Goal: Task Accomplishment & Management: Complete application form

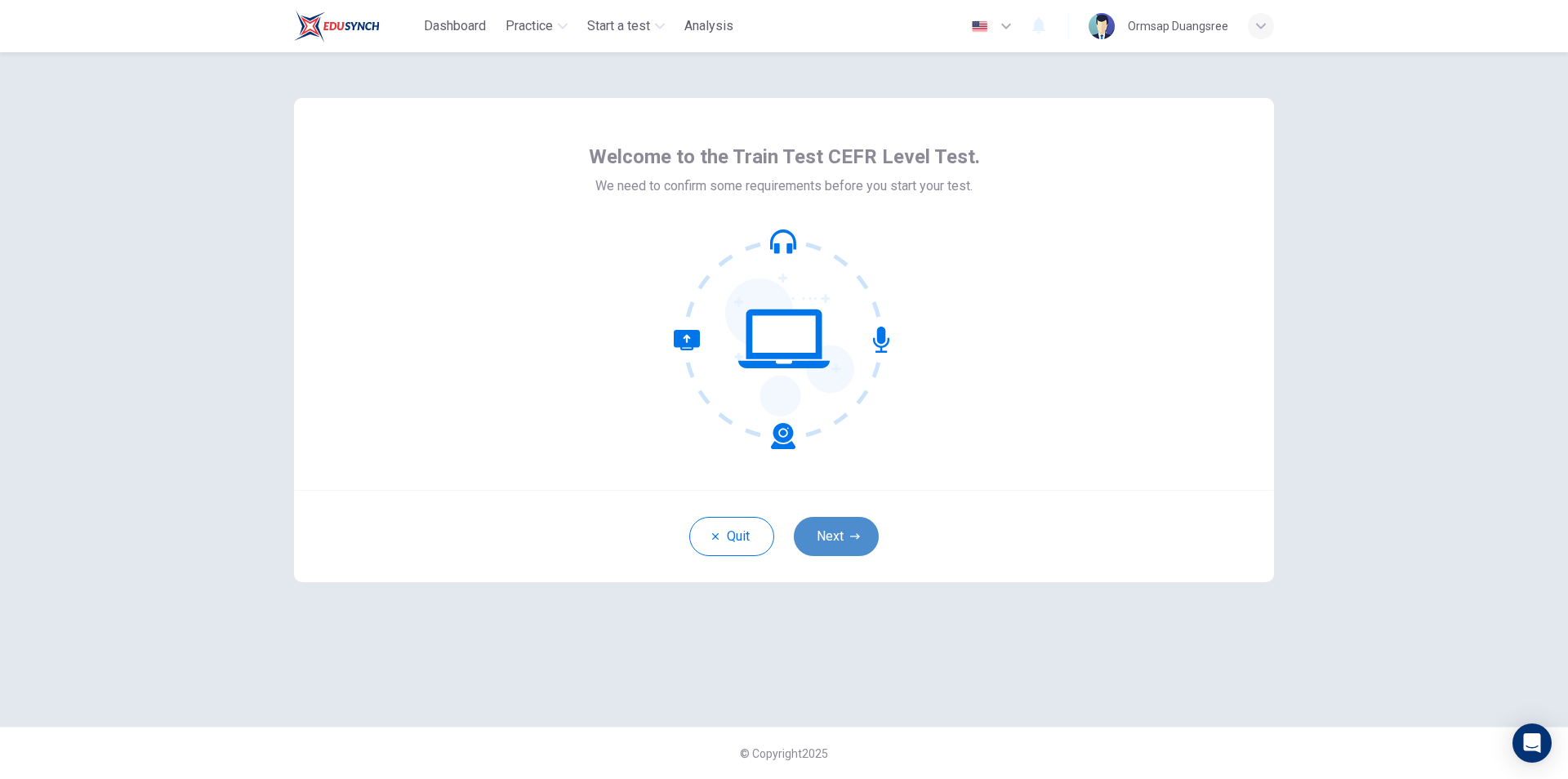
click at [849, 540] on button "Next" at bounding box center [836, 537] width 85 height 39
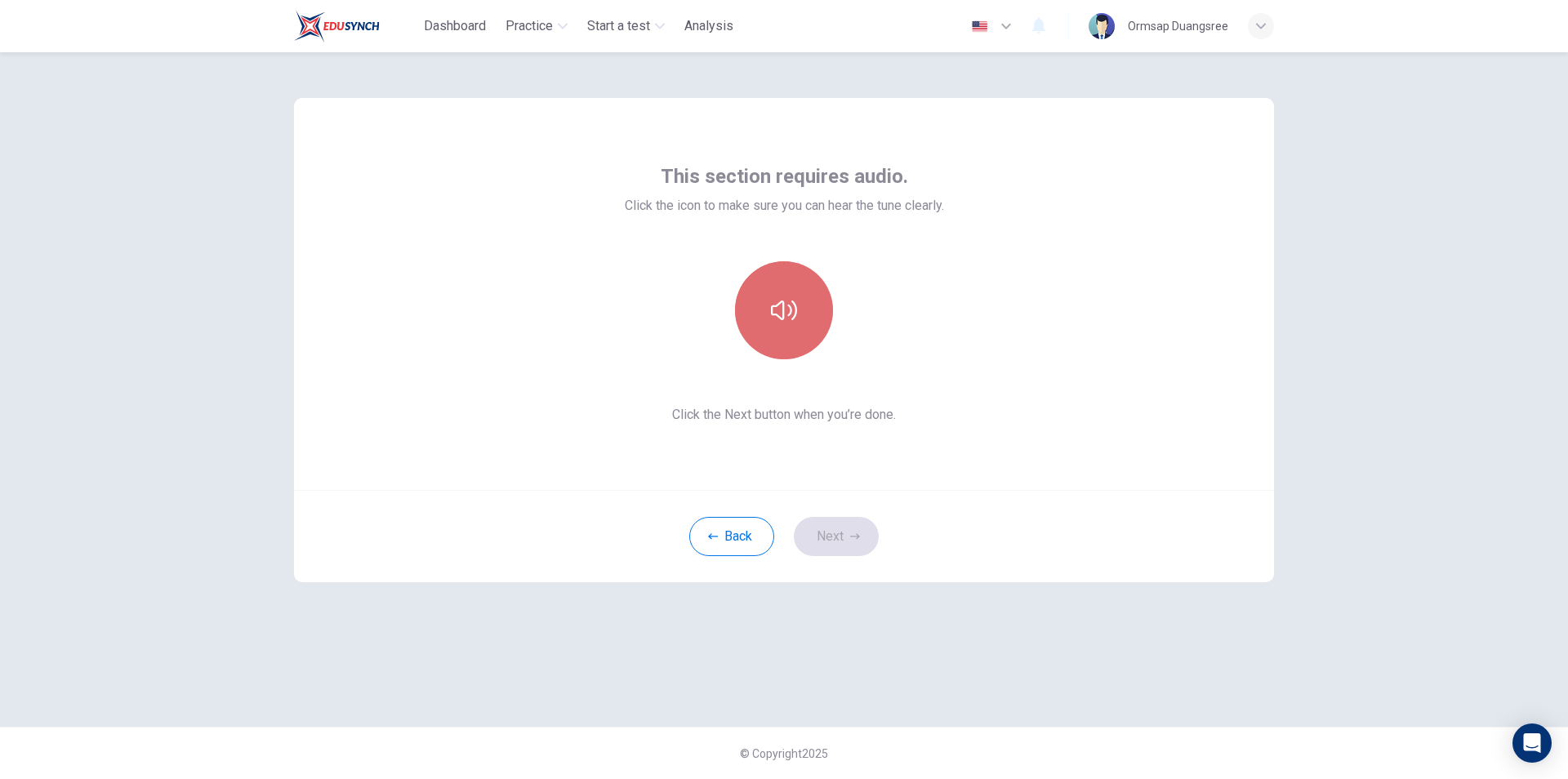
click at [792, 325] on button "button" at bounding box center [784, 310] width 98 height 98
click at [789, 311] on icon "button" at bounding box center [784, 310] width 26 height 26
click at [788, 323] on button "button" at bounding box center [784, 310] width 98 height 98
click at [777, 318] on icon "button" at bounding box center [784, 310] width 26 height 26
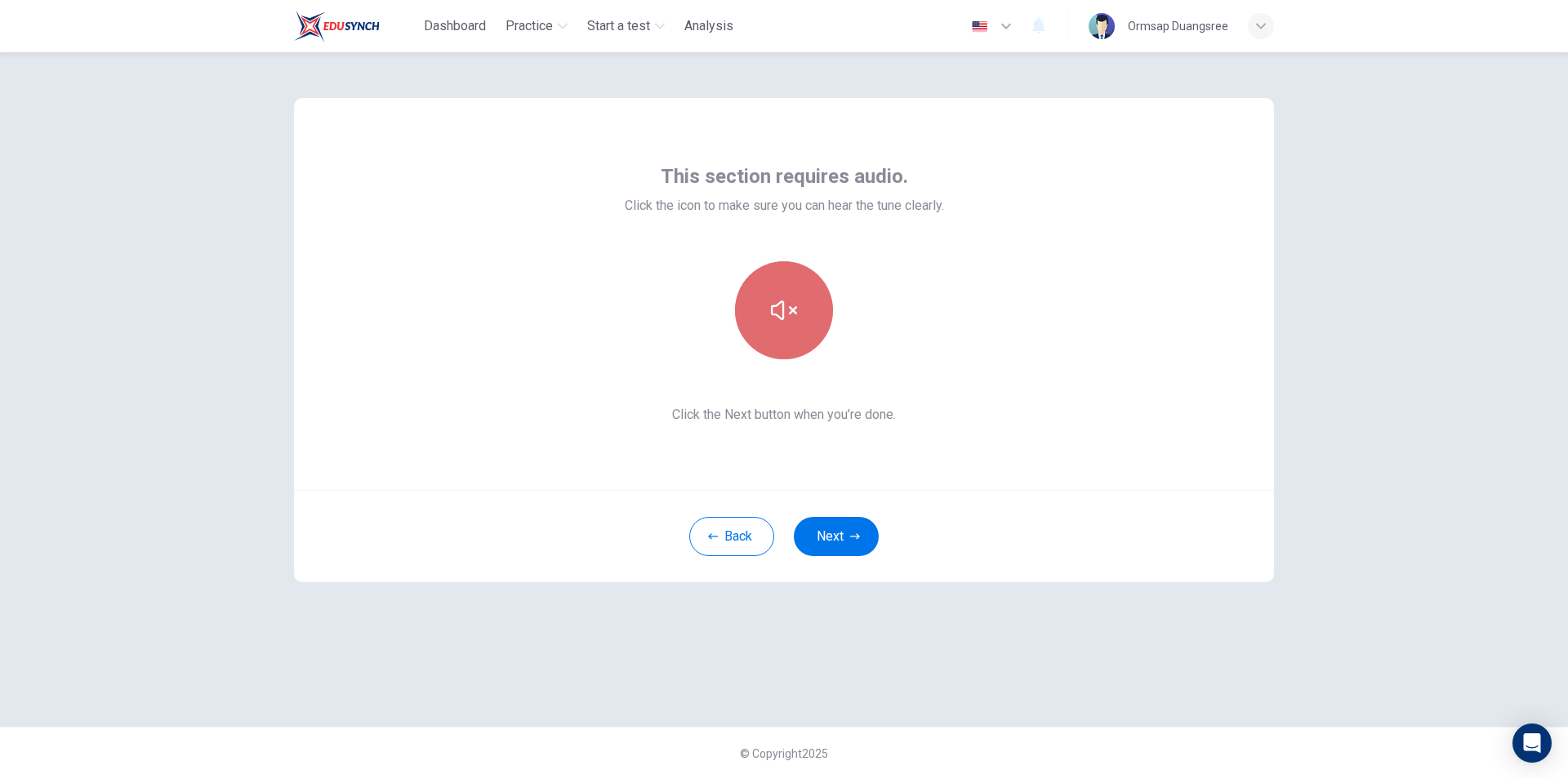
click at [807, 317] on button "button" at bounding box center [784, 310] width 98 height 98
click at [836, 547] on button "Next" at bounding box center [836, 537] width 85 height 39
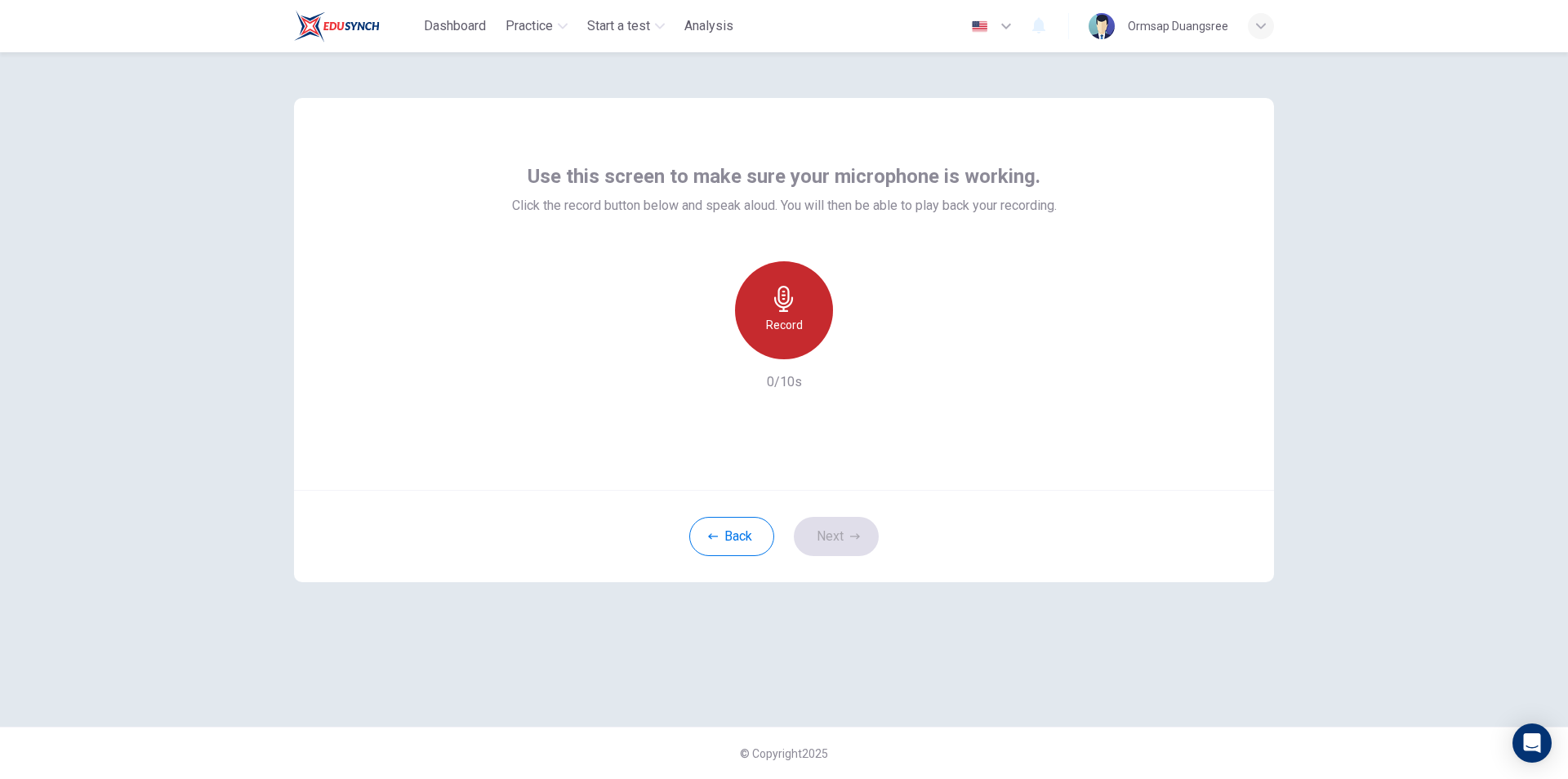
click at [797, 325] on h6 "Record" at bounding box center [784, 324] width 37 height 19
click at [785, 317] on h6 "Record" at bounding box center [784, 324] width 37 height 19
click at [795, 324] on h6 "Stop" at bounding box center [784, 324] width 24 height 19
click at [861, 354] on icon "button" at bounding box center [859, 347] width 17 height 17
click at [846, 532] on button "Next" at bounding box center [836, 537] width 85 height 39
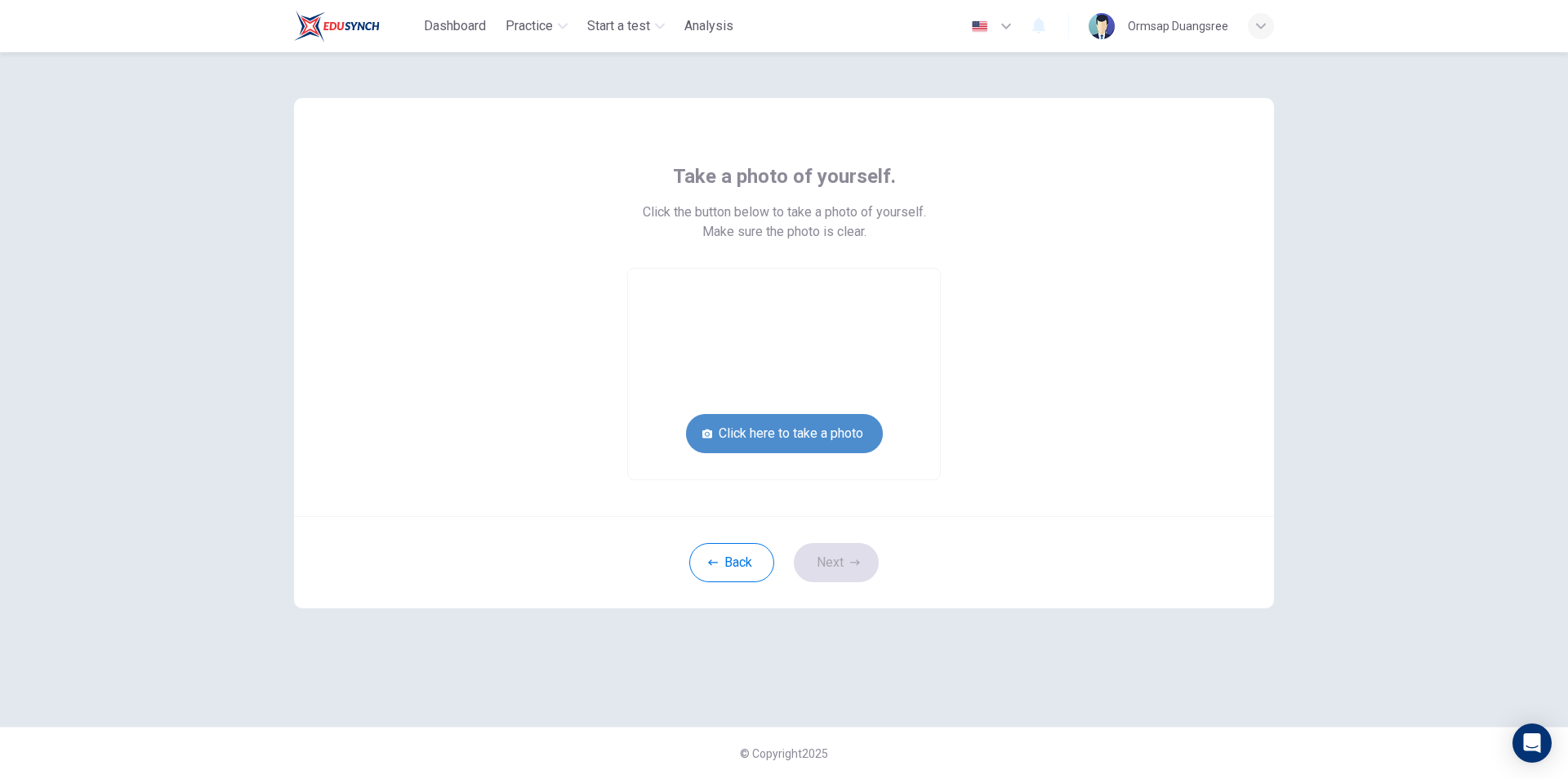
click at [798, 427] on button "Click here to take a photo" at bounding box center [784, 434] width 197 height 39
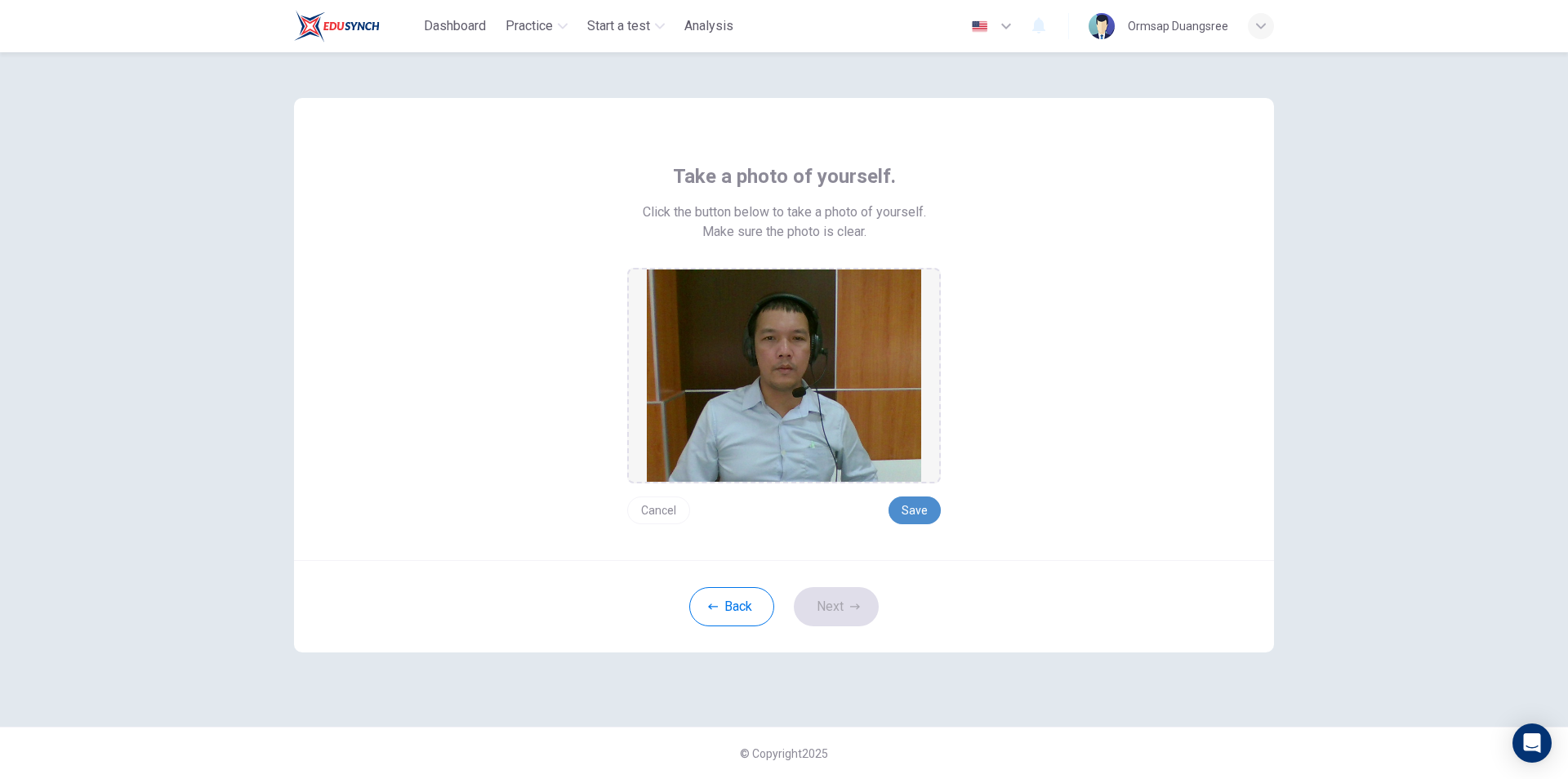
click at [907, 507] on button "Save" at bounding box center [914, 510] width 53 height 28
click at [855, 593] on button "Next" at bounding box center [836, 607] width 85 height 39
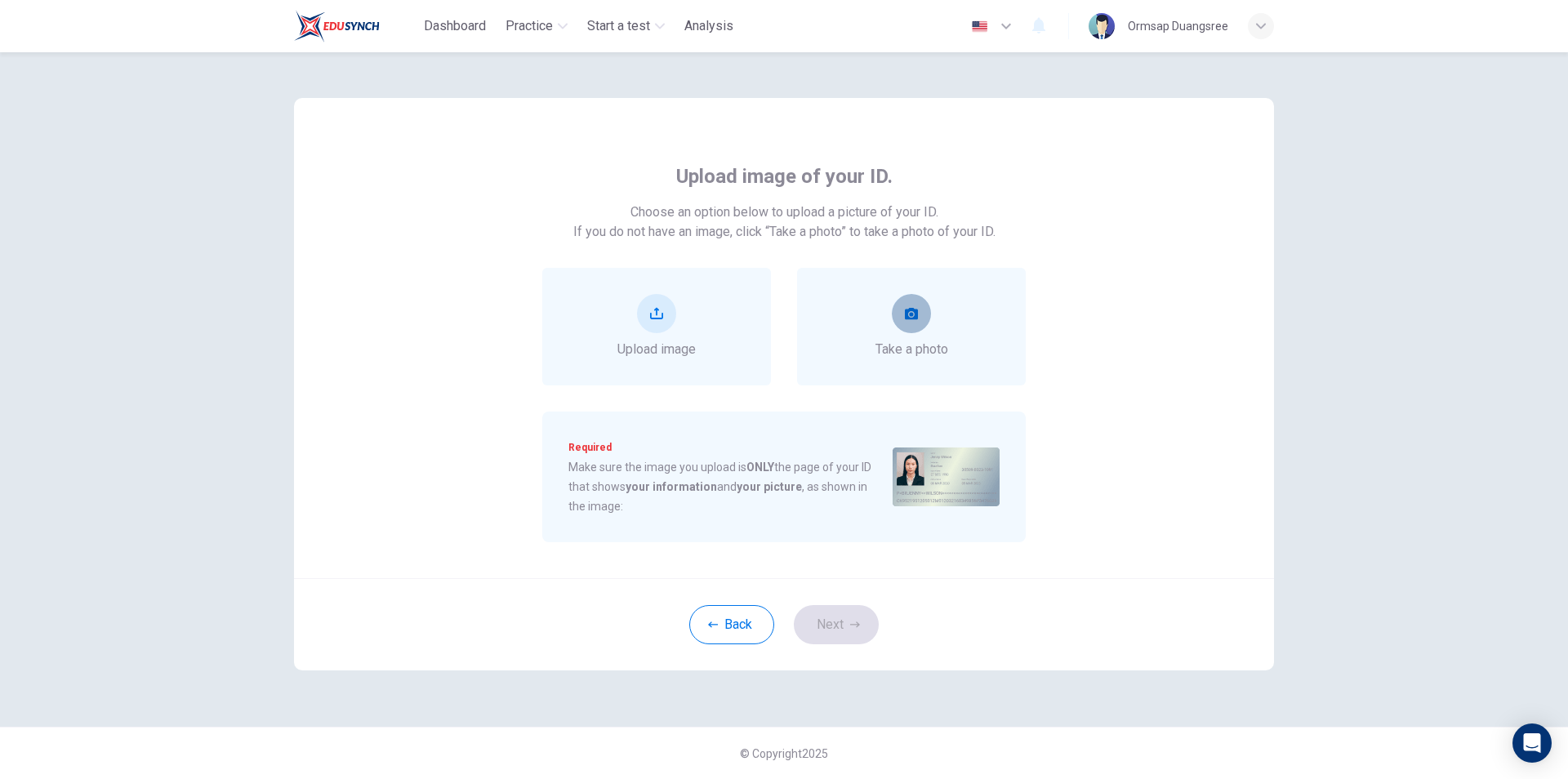
click at [926, 320] on button "take photo" at bounding box center [911, 313] width 39 height 39
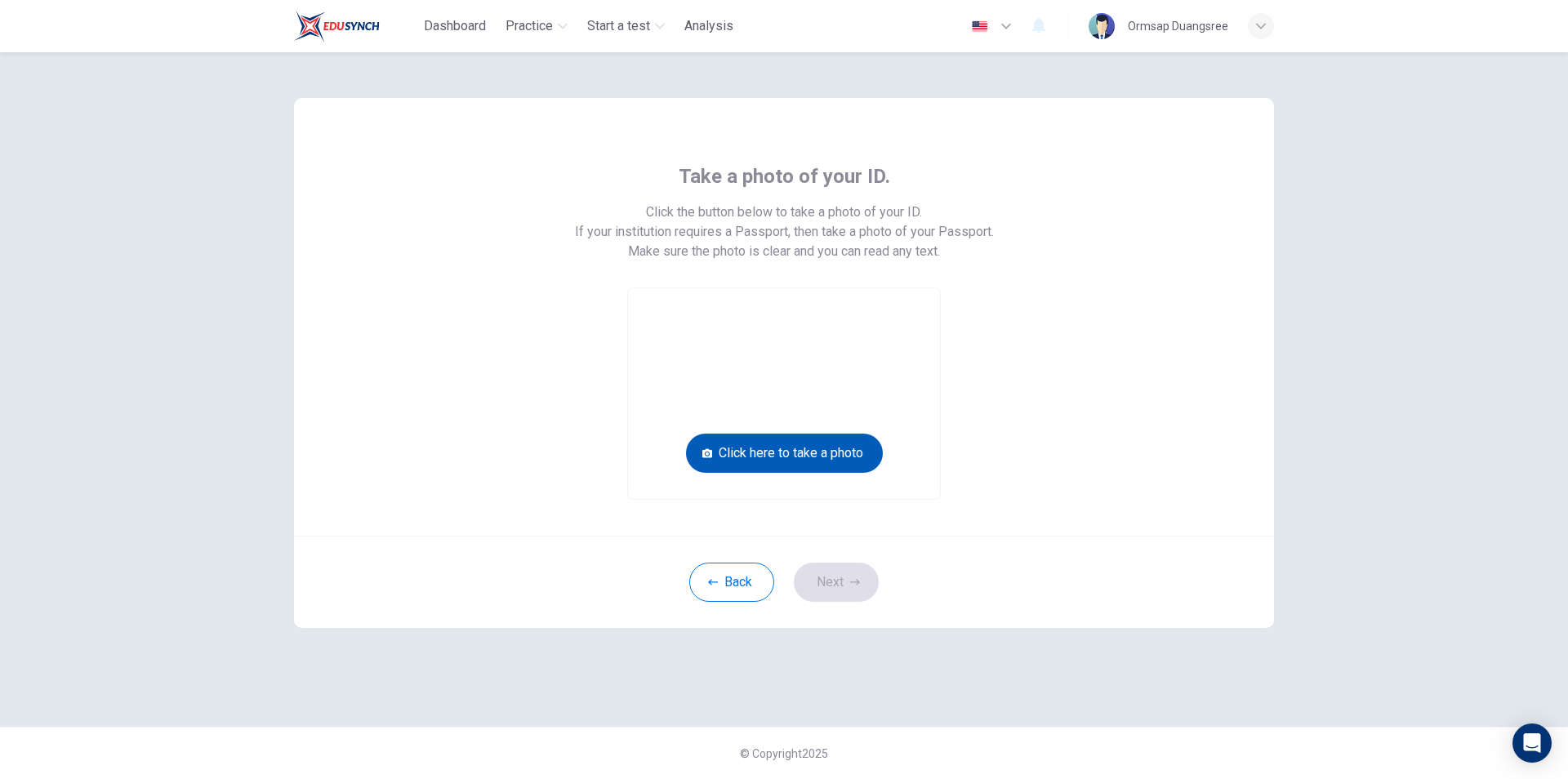
click at [843, 451] on button "Click here to take a photo" at bounding box center [784, 453] width 197 height 39
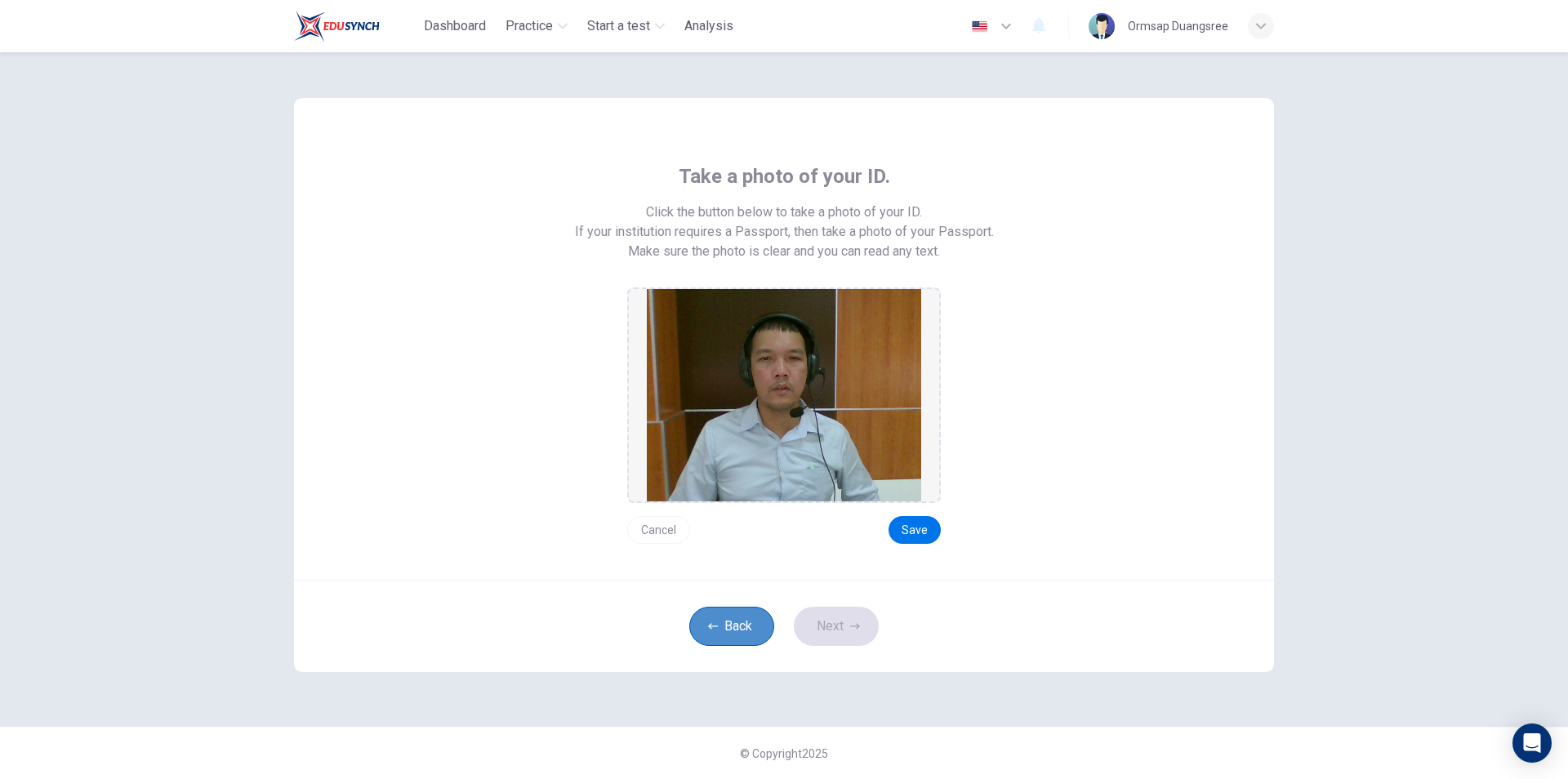
click at [750, 626] on button "Back" at bounding box center [732, 626] width 85 height 39
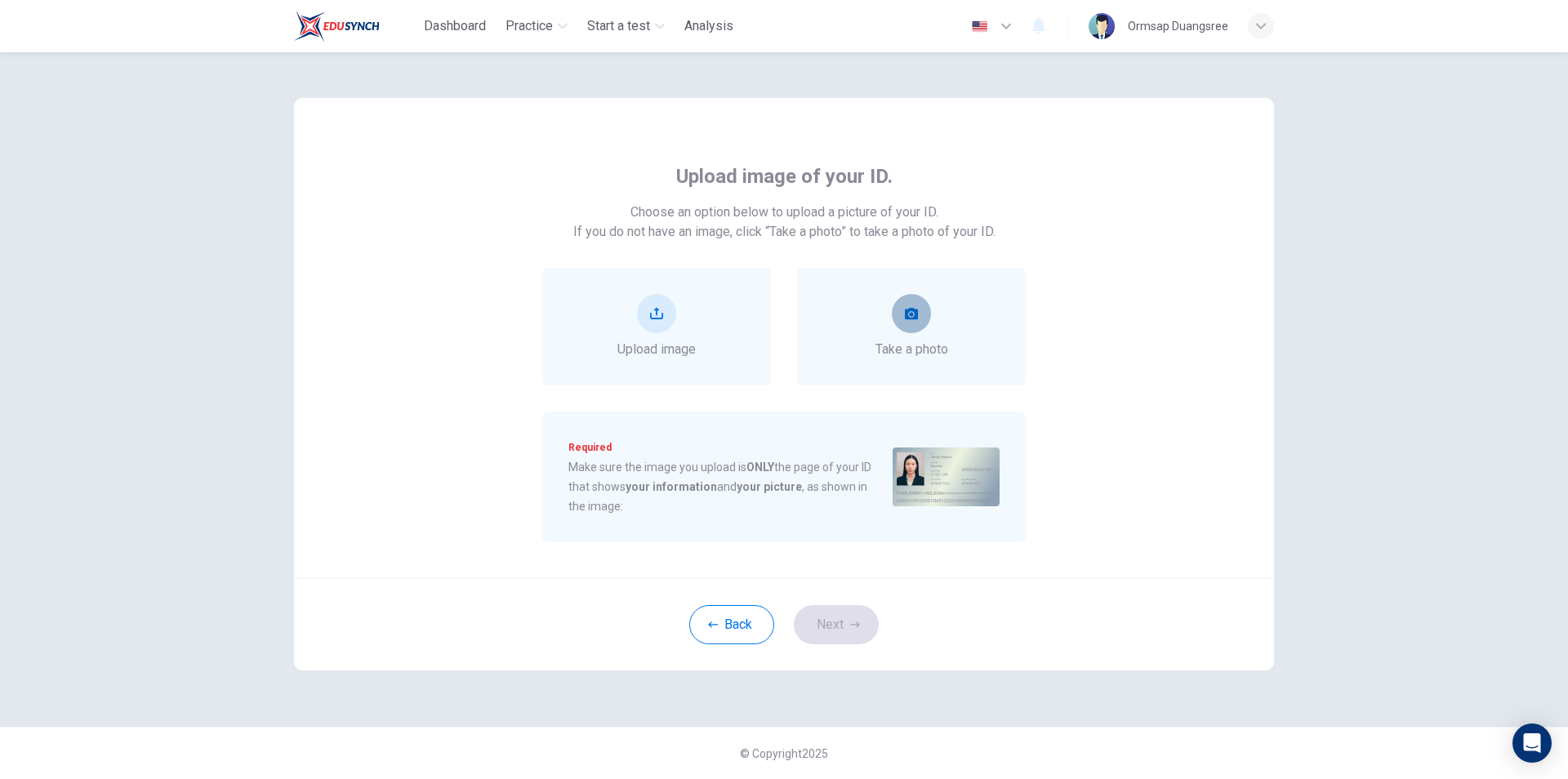
click at [906, 312] on icon "take photo" at bounding box center [911, 313] width 13 height 12
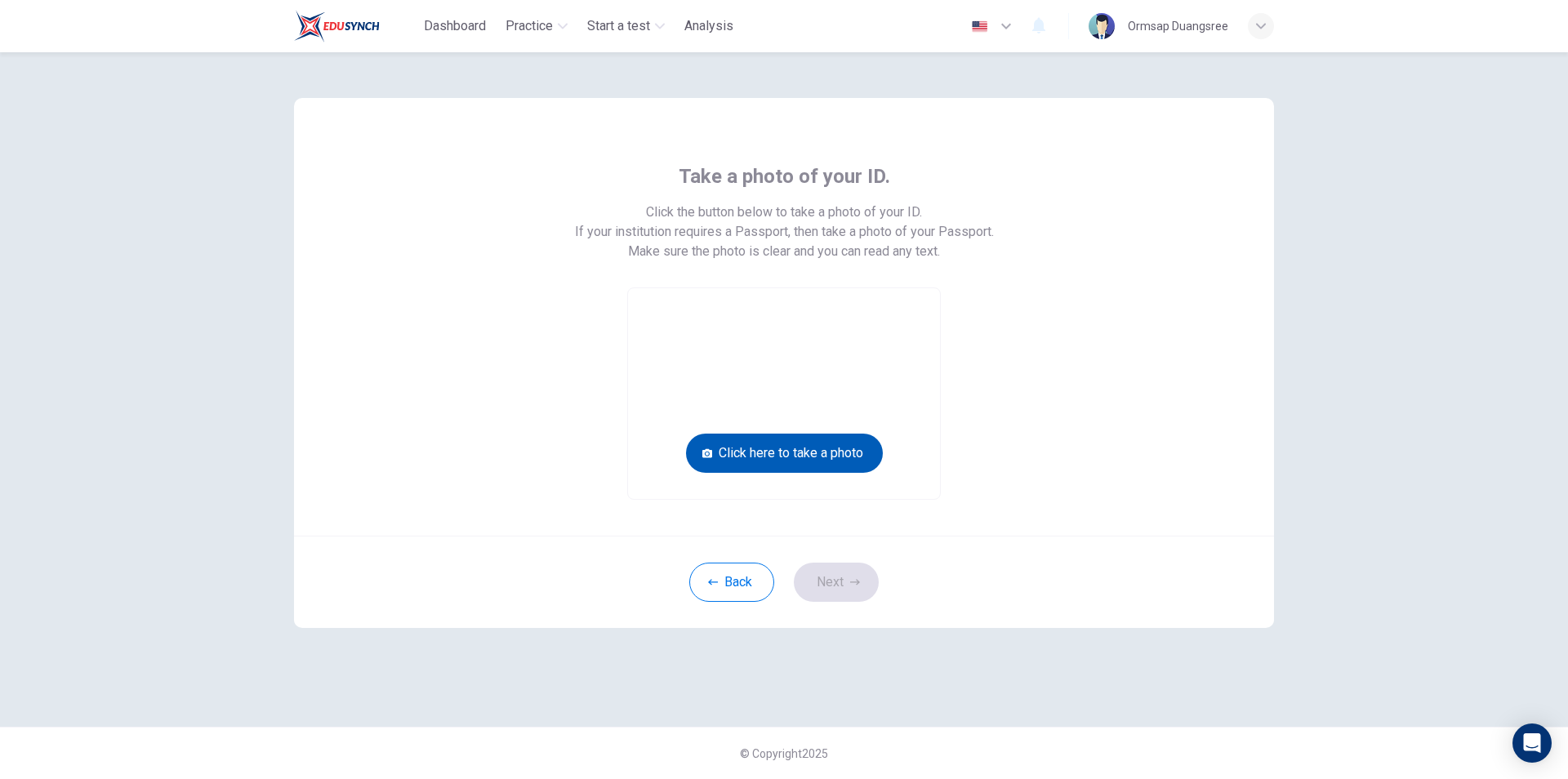
click at [801, 456] on button "Click here to take a photo" at bounding box center [784, 453] width 197 height 39
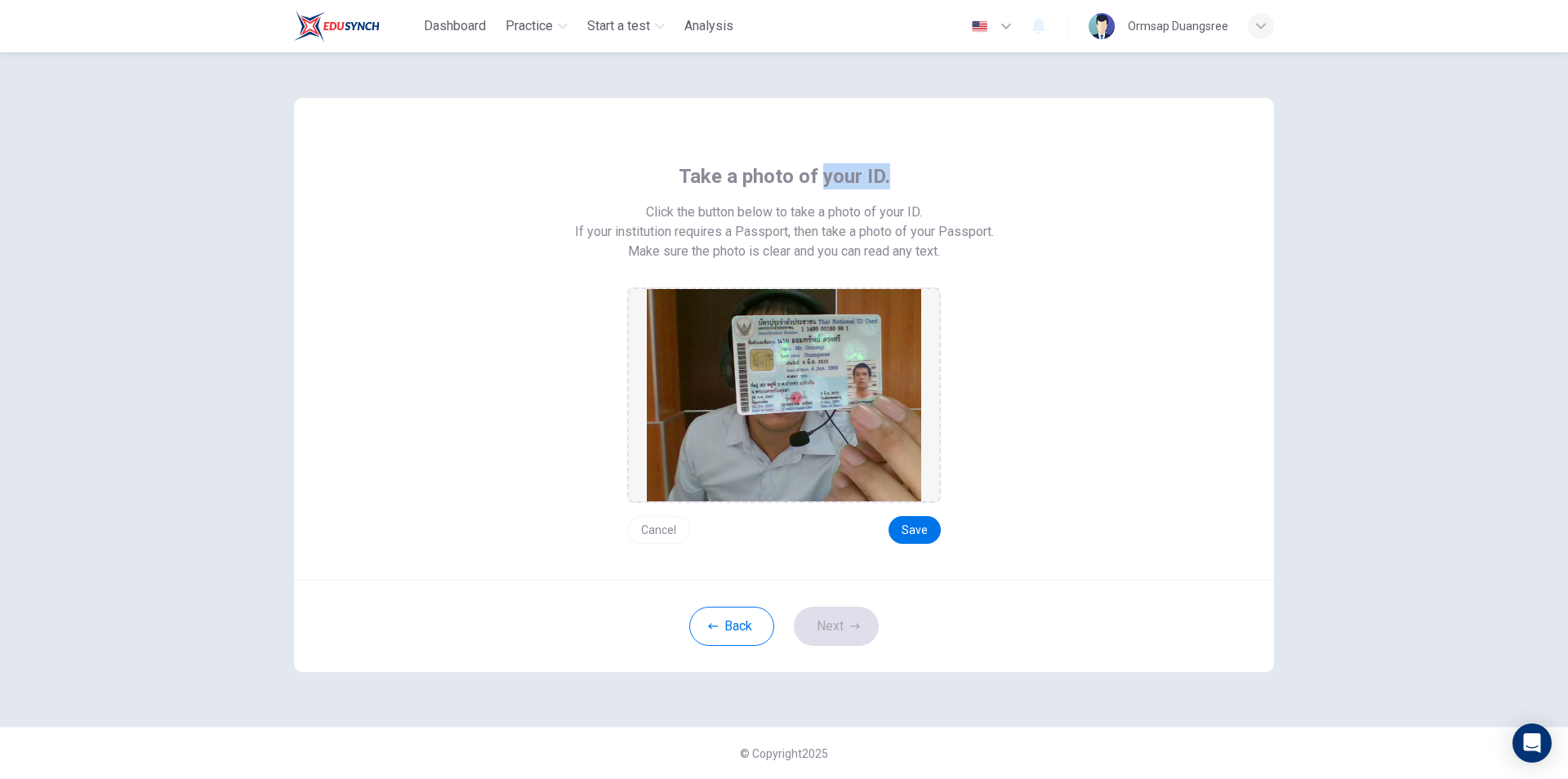
drag, startPoint x: 821, startPoint y: 175, endPoint x: 890, endPoint y: 175, distance: 69.0
click at [890, 175] on div "Take a photo of your ID. Click the button below to take a photo of your ID. If …" at bounding box center [784, 353] width 738 height 380
click at [867, 177] on span "Take a photo of your ID." at bounding box center [784, 176] width 211 height 26
click at [647, 540] on button "Cancel" at bounding box center [658, 530] width 63 height 28
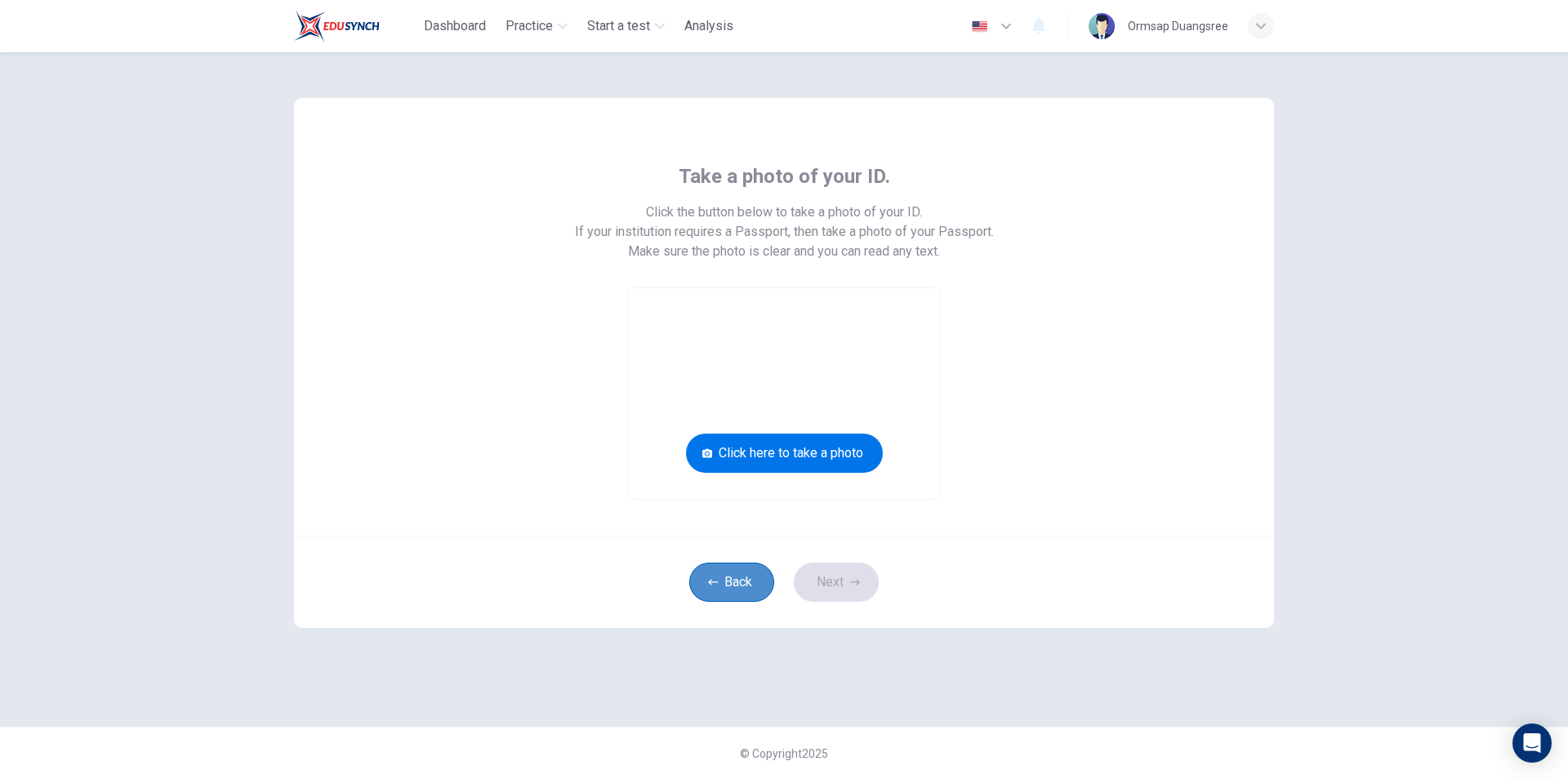
click at [729, 570] on button "Back" at bounding box center [732, 582] width 85 height 39
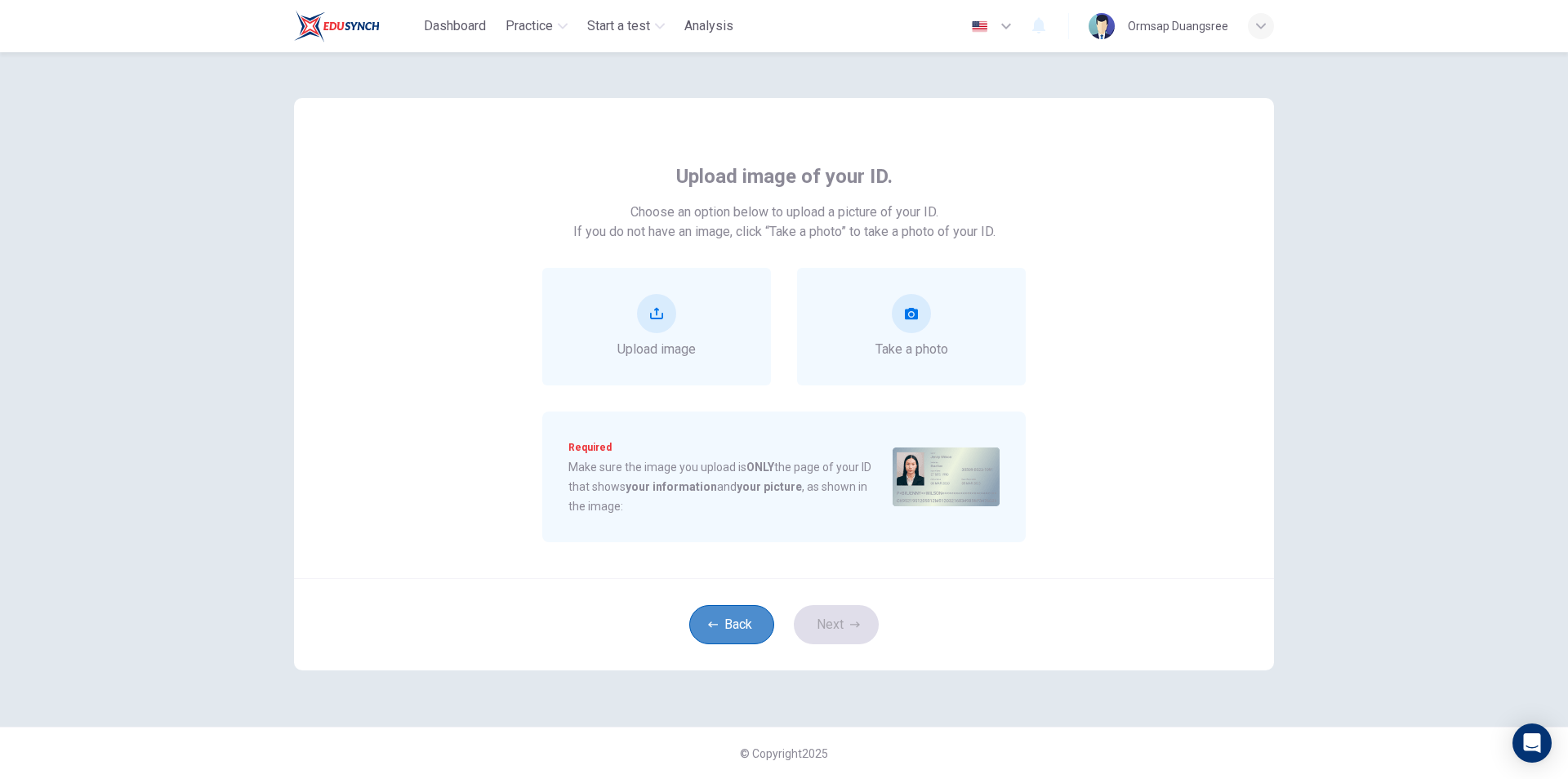
click at [742, 628] on button "Back" at bounding box center [732, 624] width 85 height 39
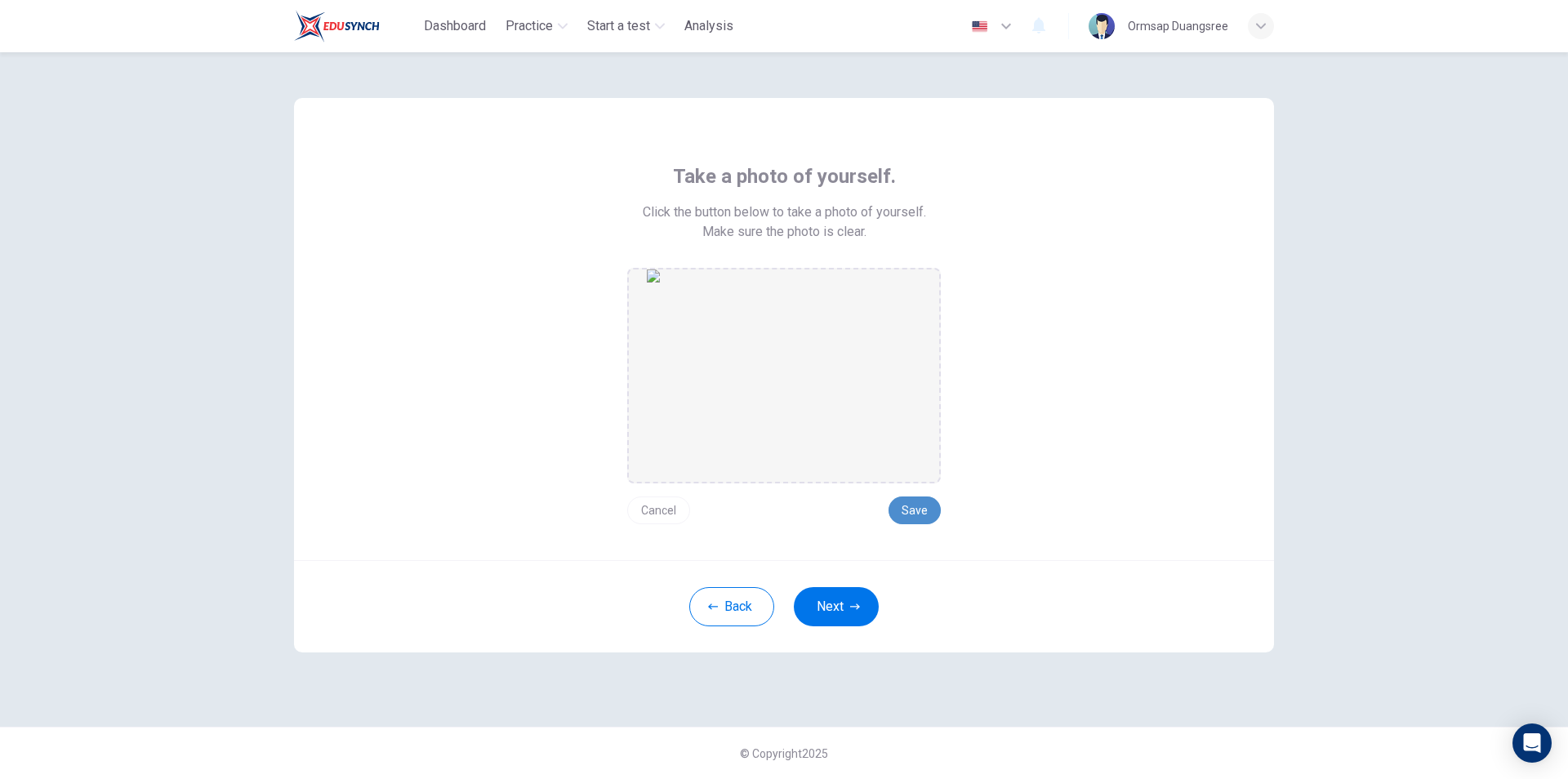
click at [916, 512] on button "Save" at bounding box center [914, 510] width 53 height 28
click at [850, 614] on button "Next" at bounding box center [836, 607] width 85 height 39
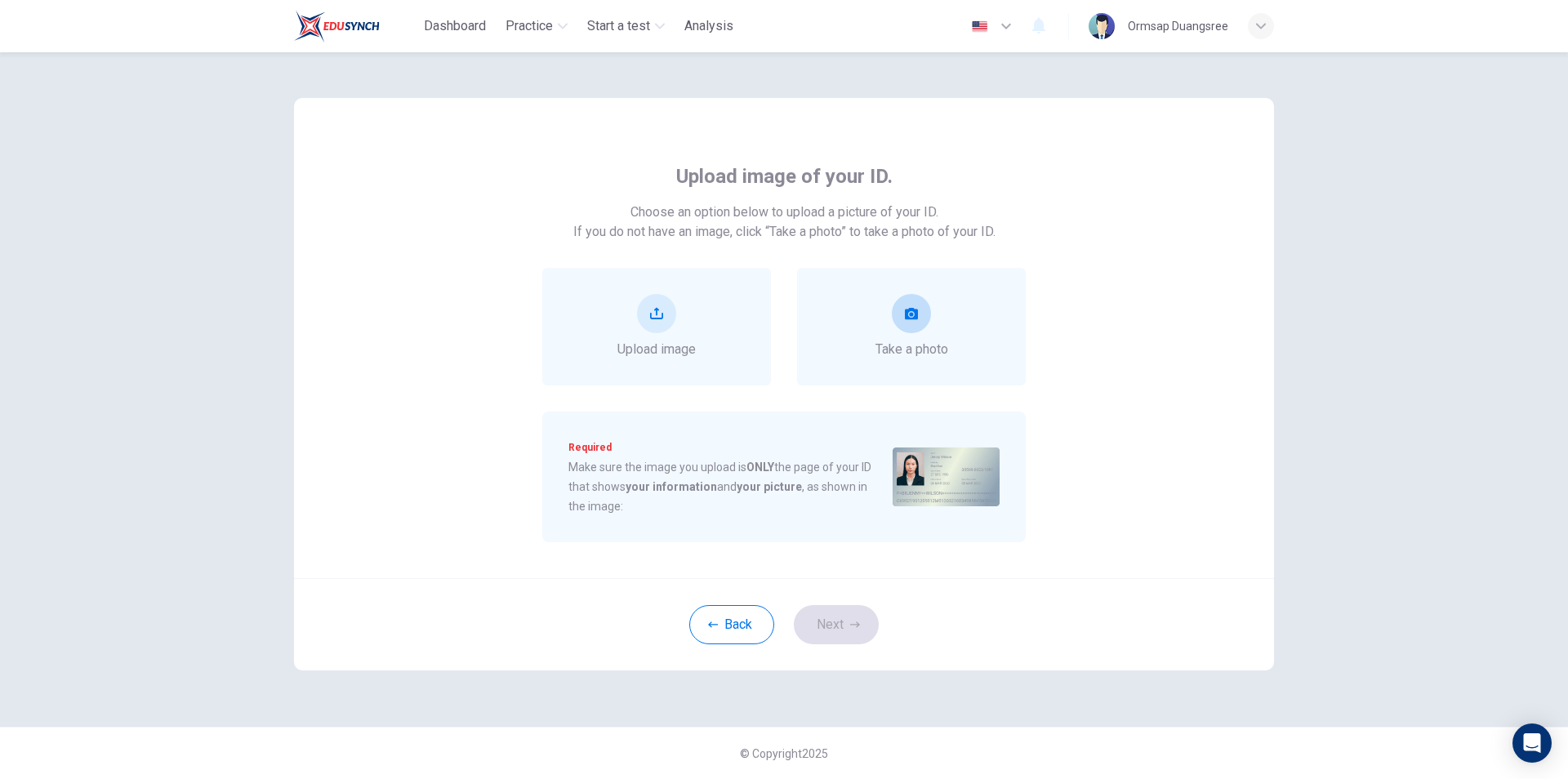
click at [925, 339] on div "Take a photo" at bounding box center [911, 327] width 73 height 65
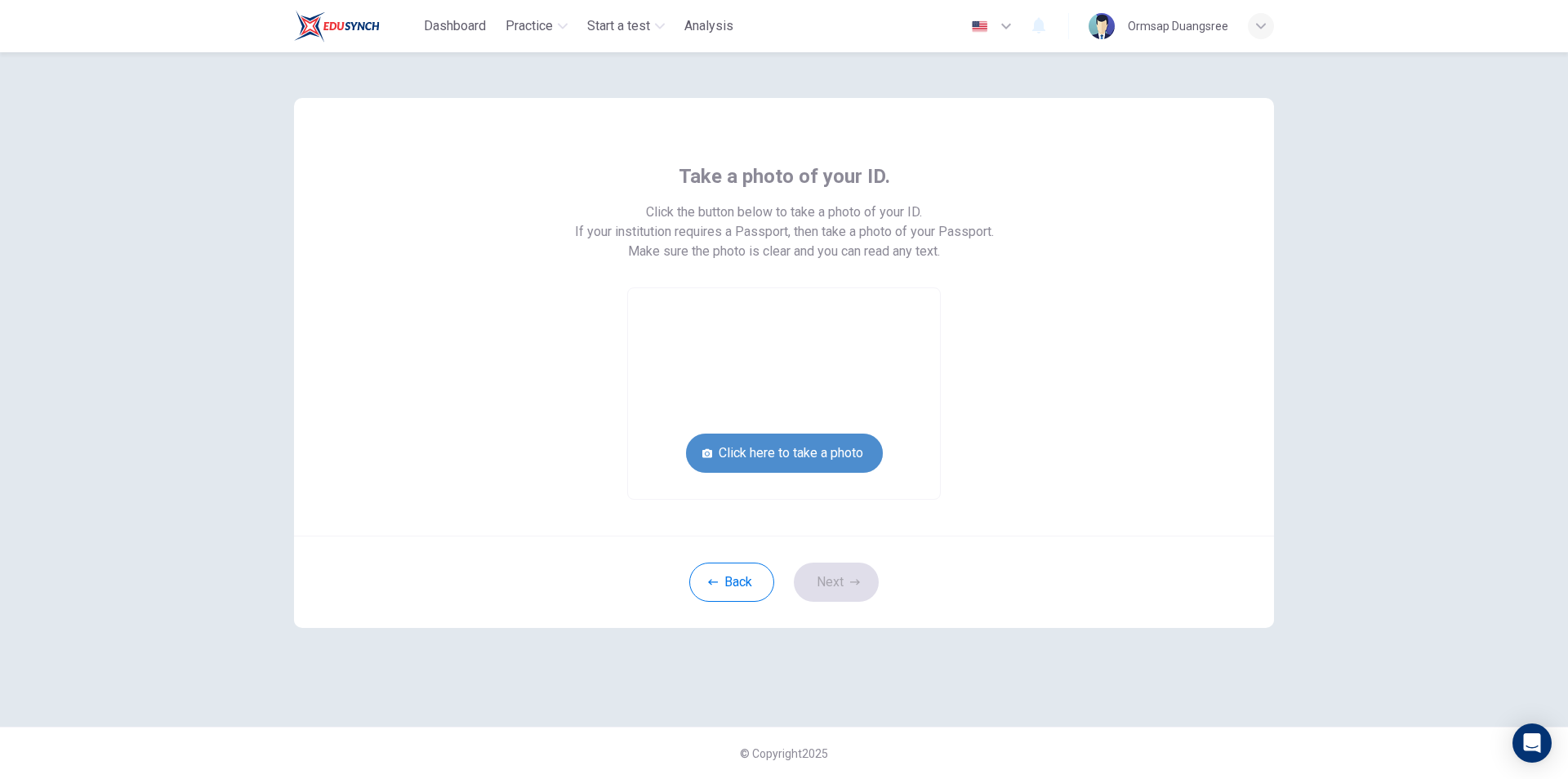
click at [798, 451] on button "Click here to take a photo" at bounding box center [784, 453] width 197 height 39
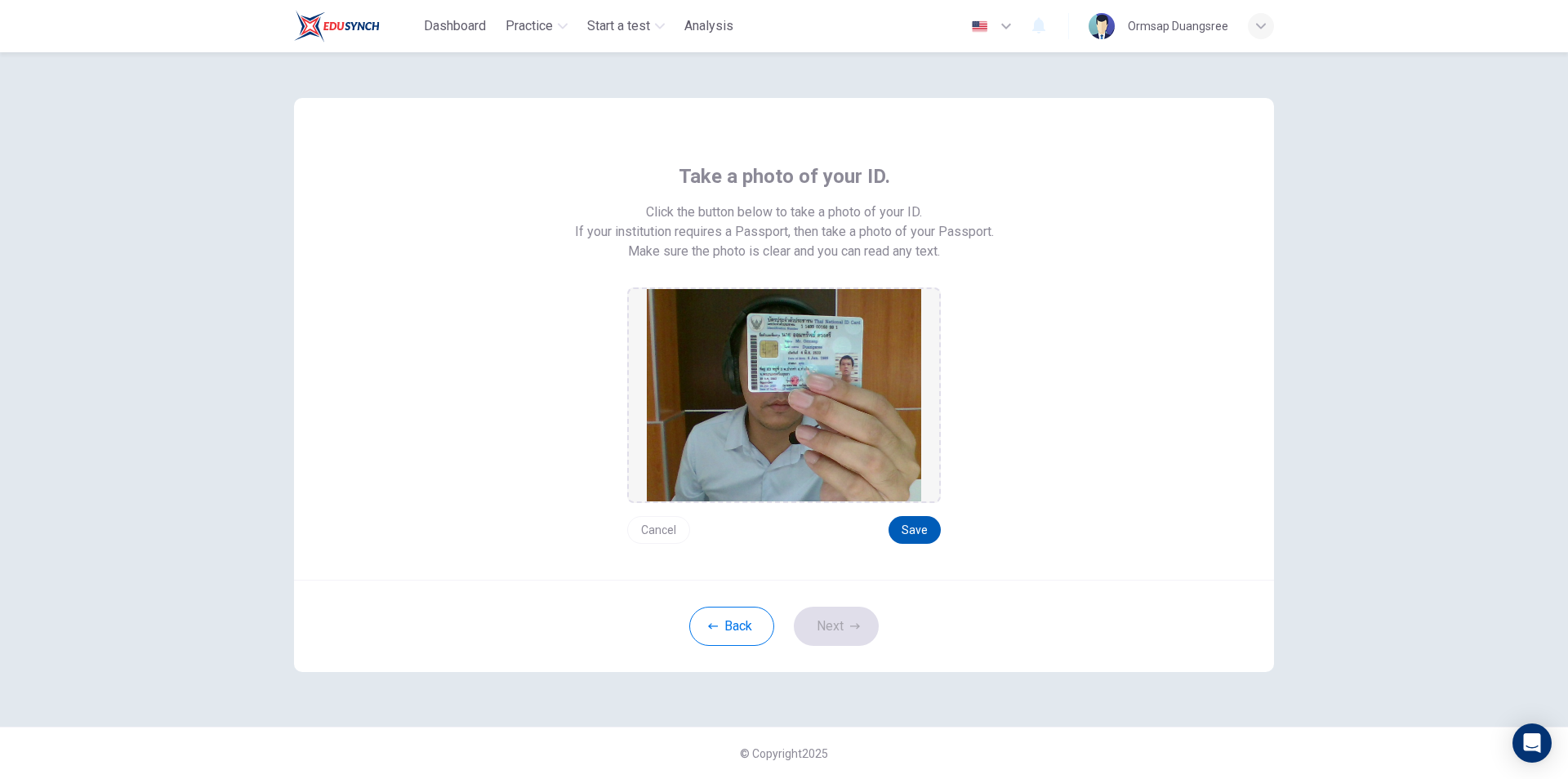
click at [918, 523] on button "Save" at bounding box center [914, 530] width 53 height 28
click at [840, 629] on button "Next" at bounding box center [836, 626] width 85 height 39
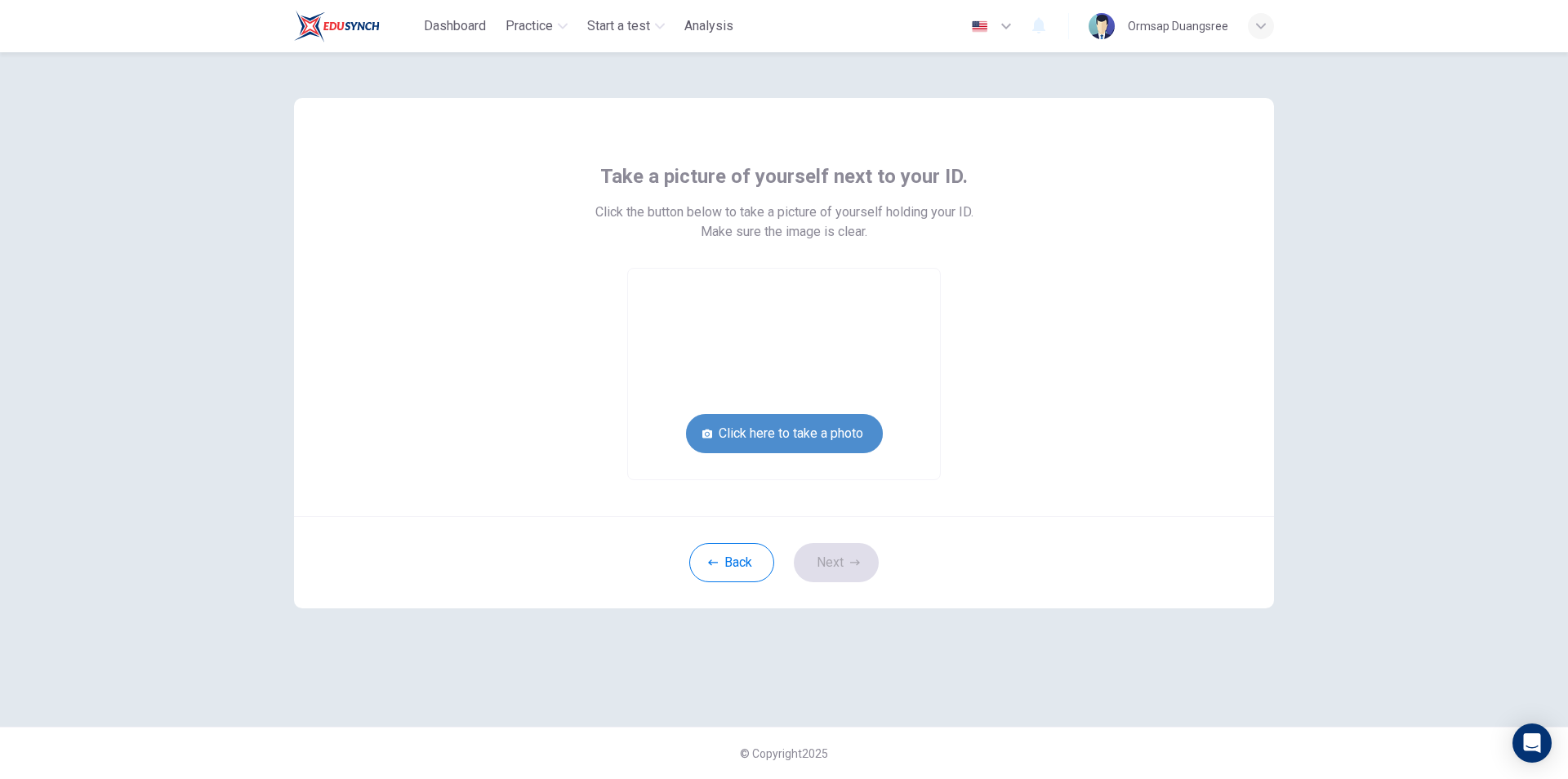
click at [810, 435] on button "Click here to take a photo" at bounding box center [784, 434] width 197 height 39
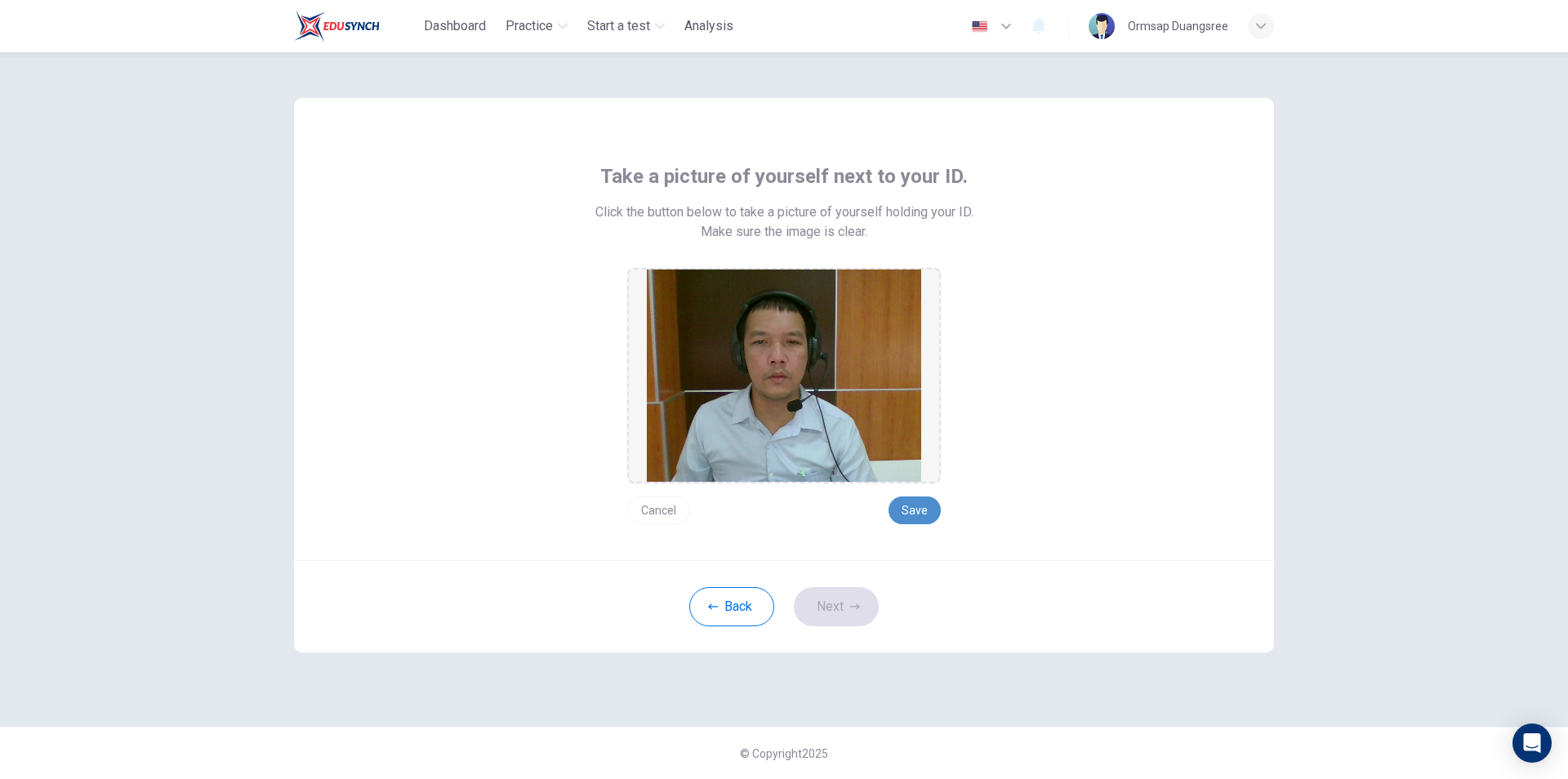
click at [919, 512] on button "Save" at bounding box center [914, 510] width 53 height 28
click at [850, 606] on icon "button" at bounding box center [855, 607] width 10 height 10
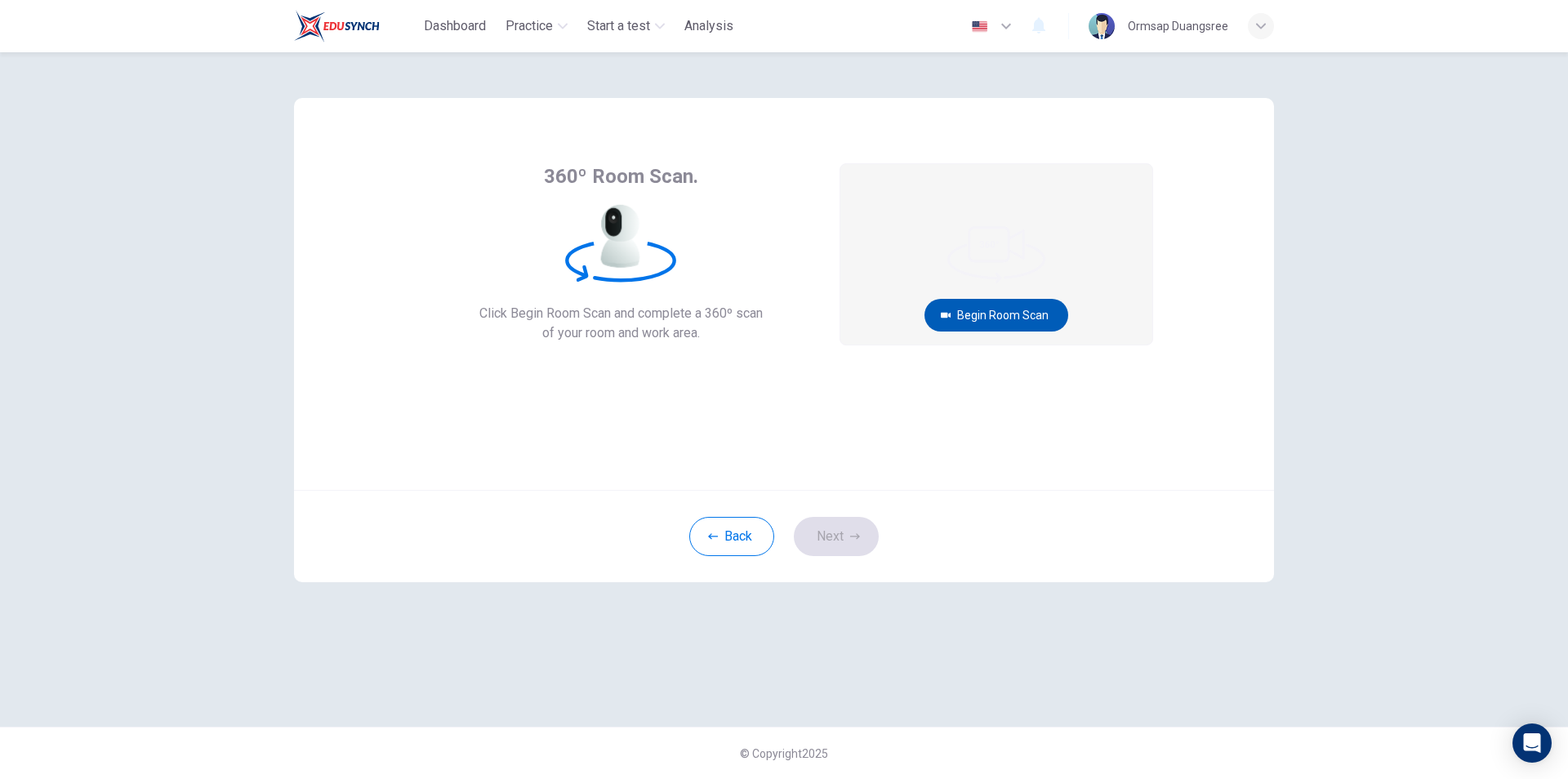
click at [1013, 306] on button "Begin Room Scan" at bounding box center [996, 315] width 144 height 33
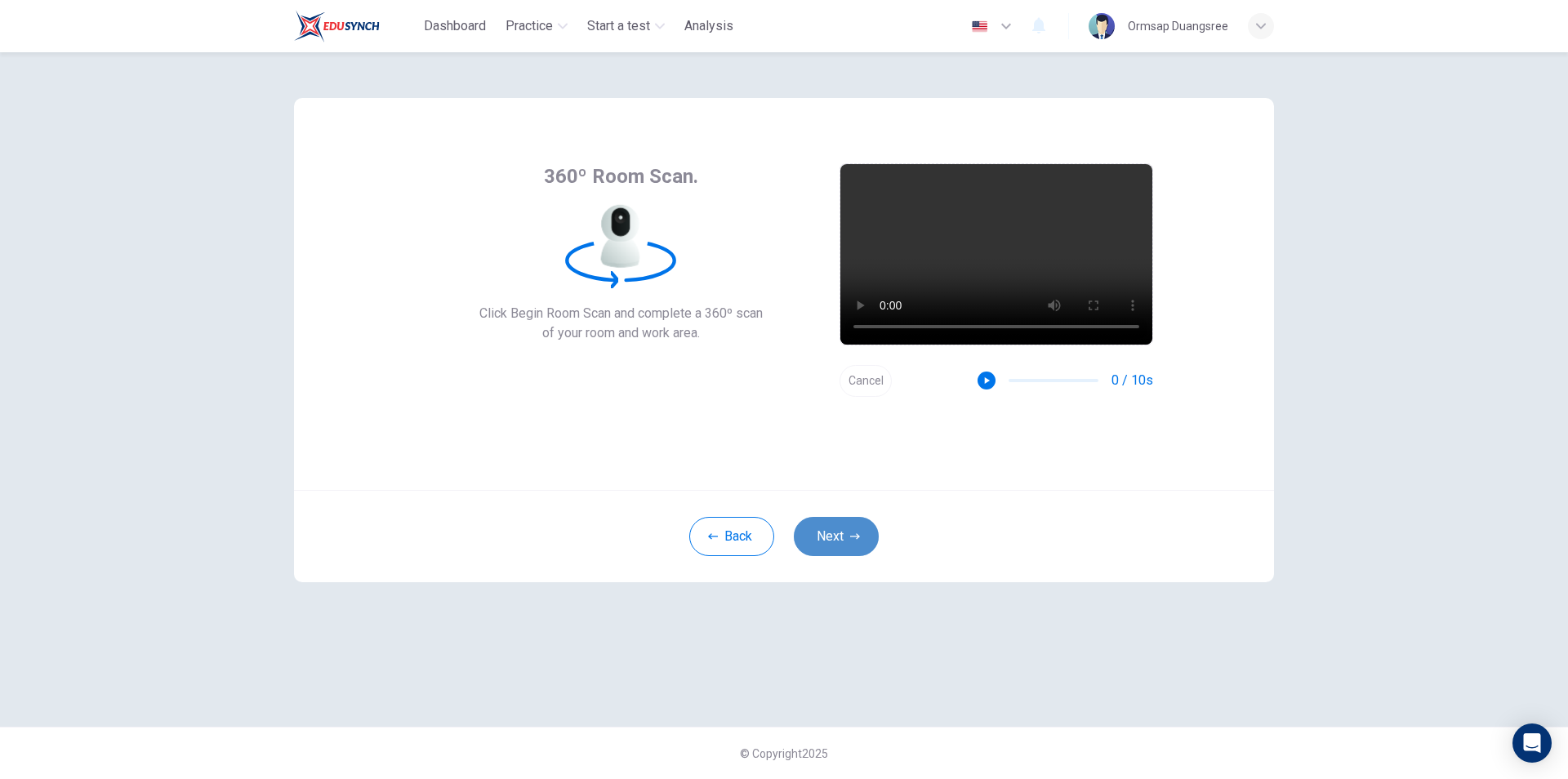
click at [865, 528] on button "Next" at bounding box center [836, 537] width 85 height 39
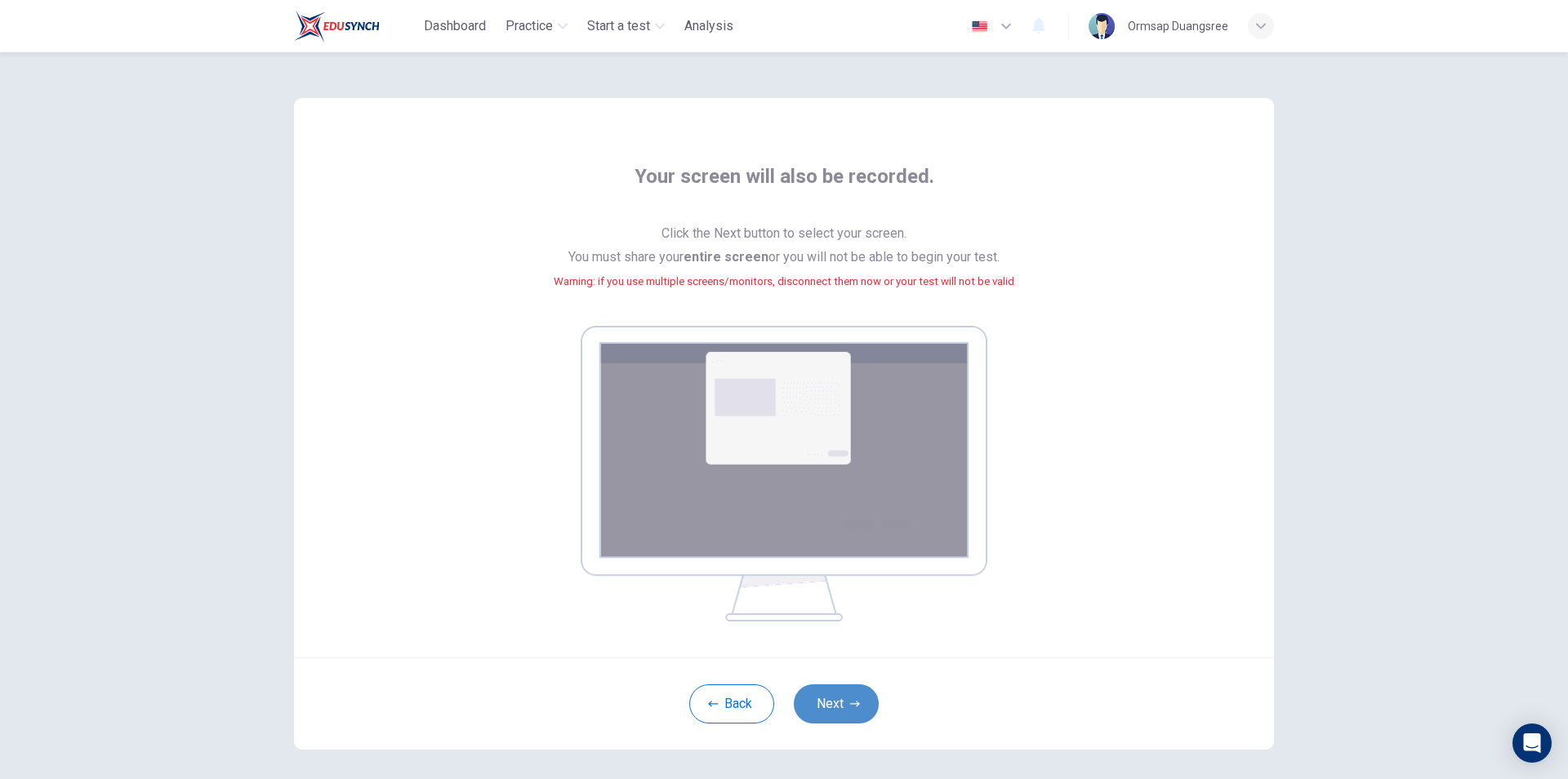
click at [837, 702] on button "Next" at bounding box center [836, 704] width 85 height 39
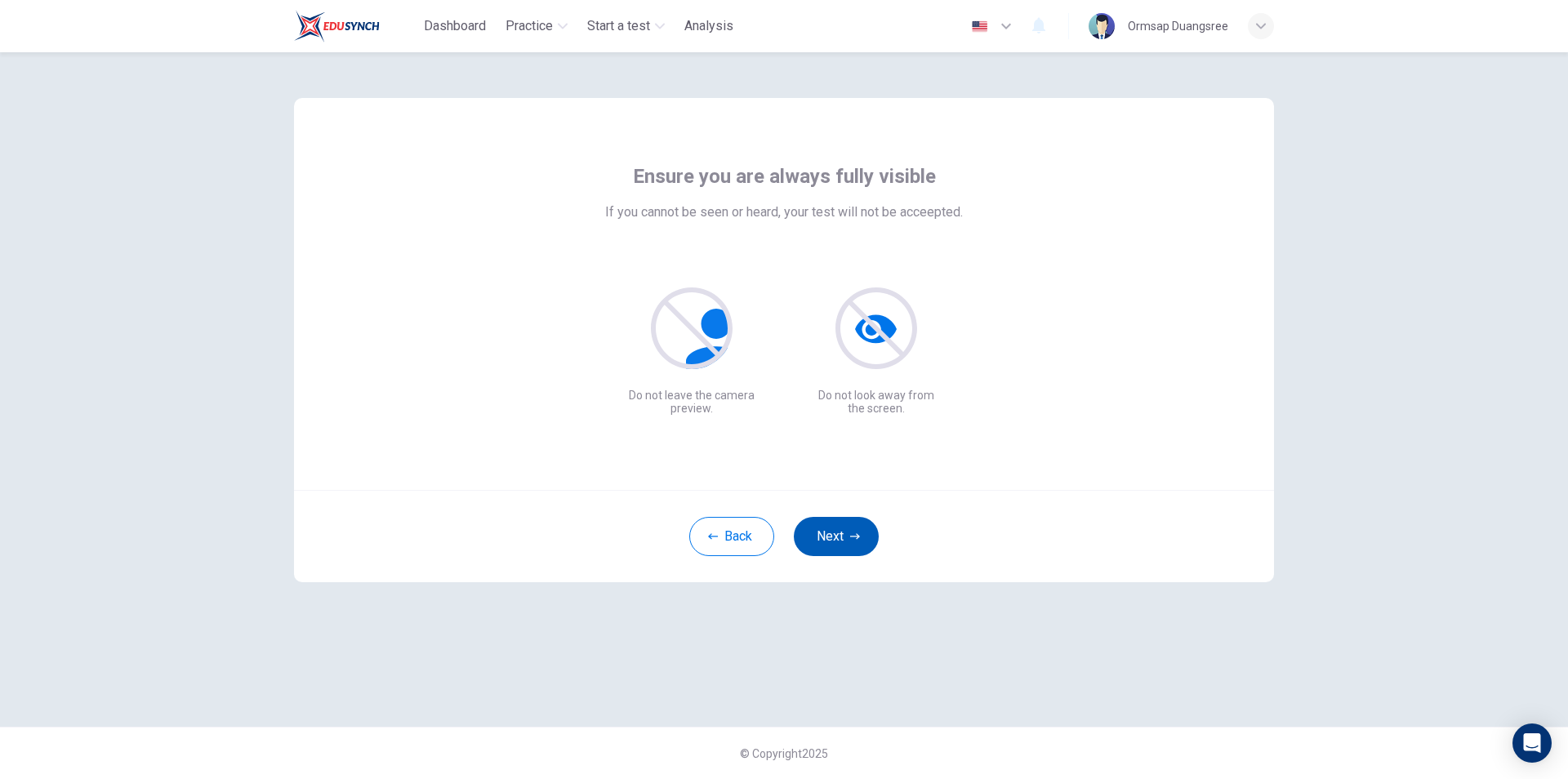
click at [826, 537] on button "Next" at bounding box center [836, 537] width 85 height 39
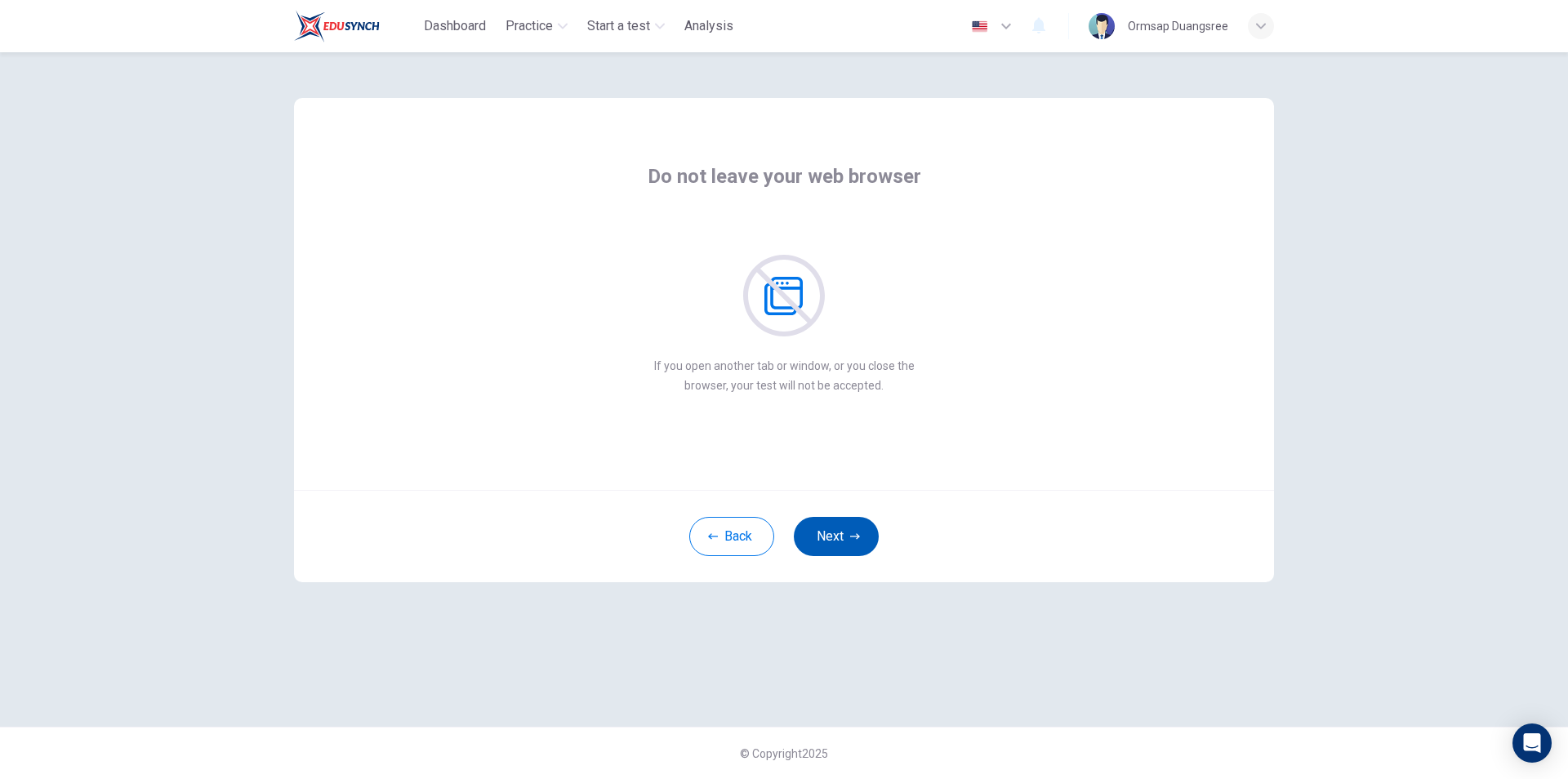
click at [828, 551] on button "Next" at bounding box center [836, 537] width 85 height 39
click at [841, 537] on button "Next" at bounding box center [836, 537] width 85 height 39
click at [845, 554] on button "Next" at bounding box center [836, 537] width 85 height 39
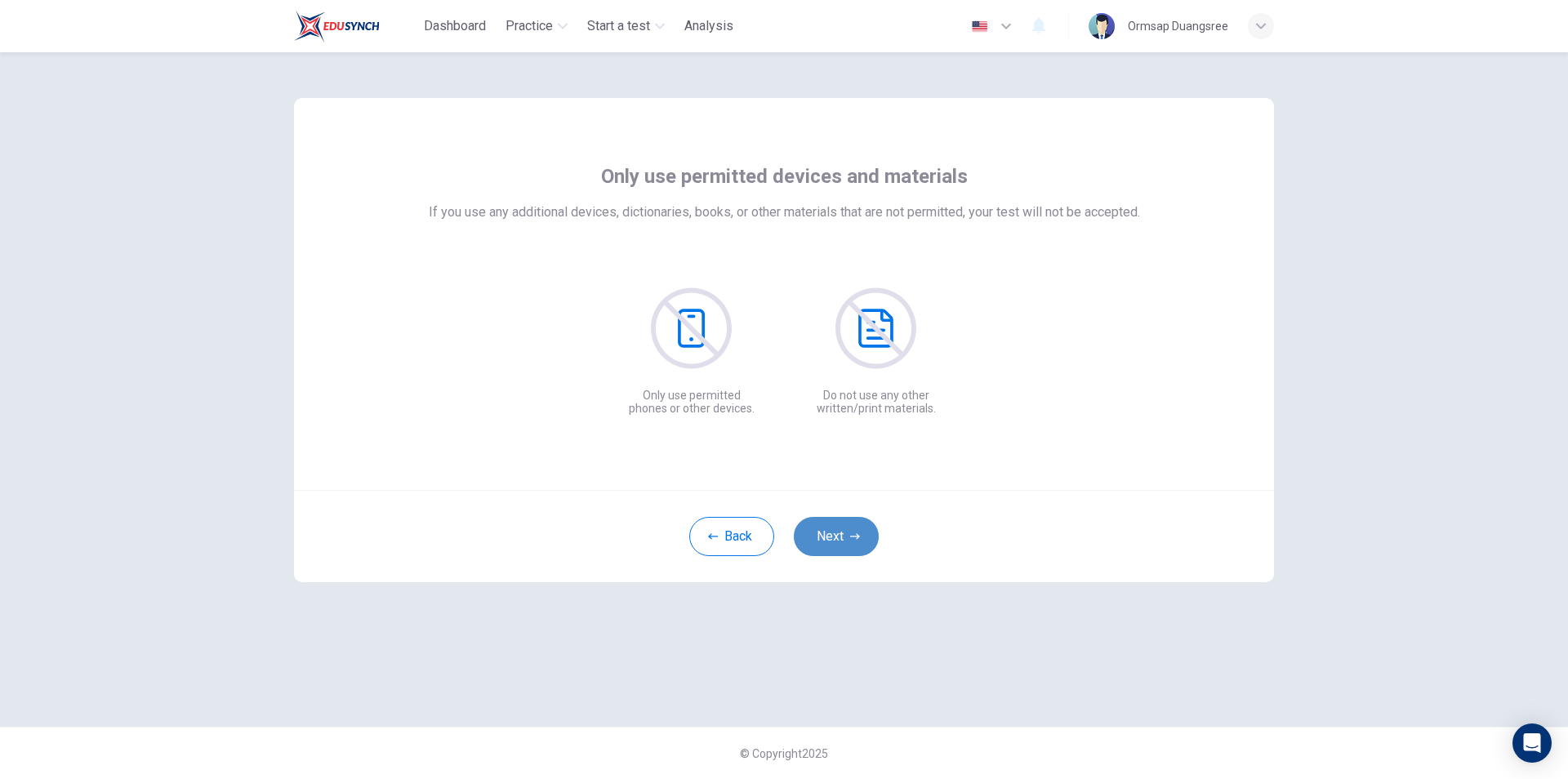
click at [860, 543] on button "Next" at bounding box center [836, 537] width 85 height 39
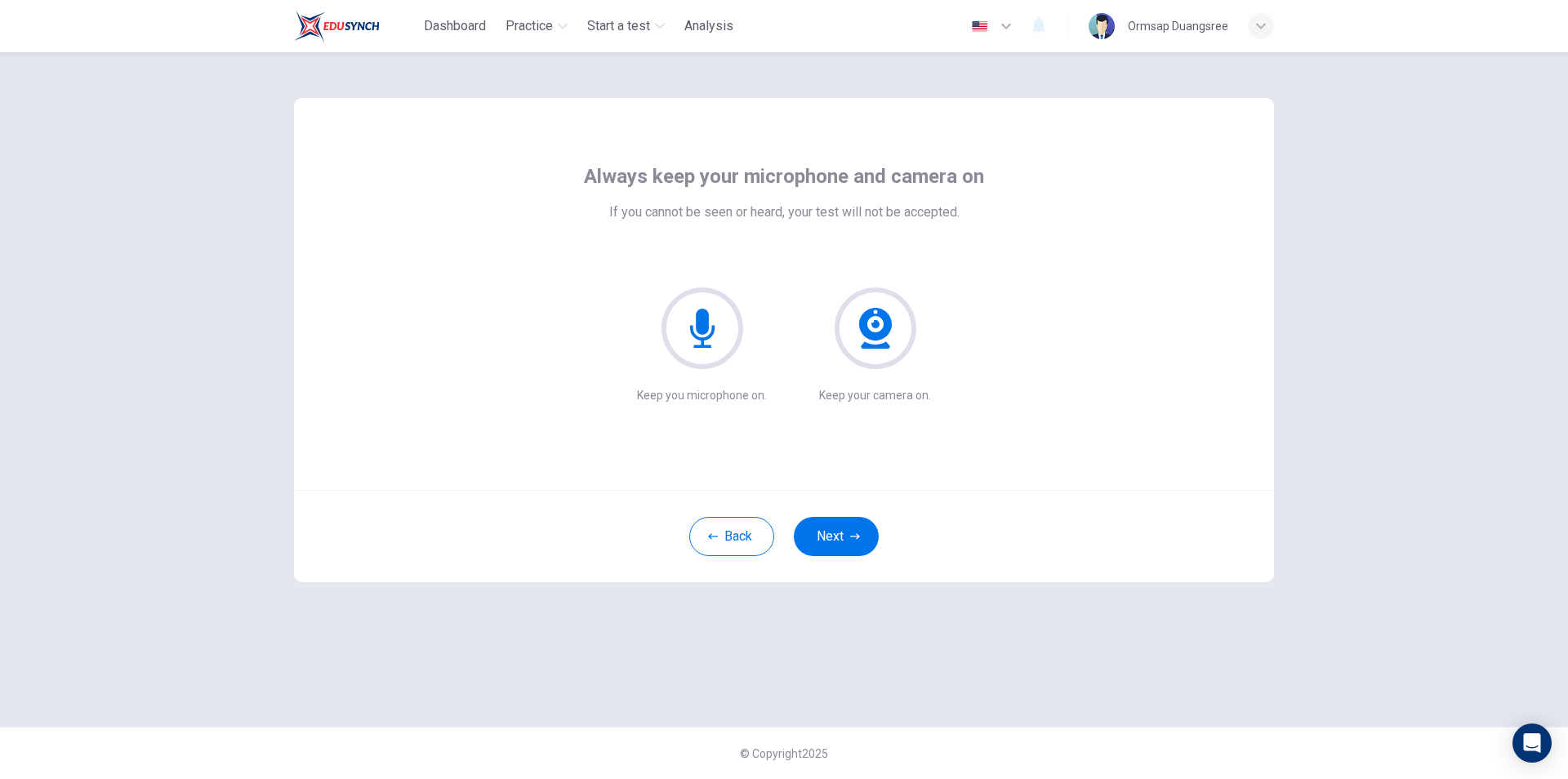
click at [830, 558] on div "Back Next" at bounding box center [784, 536] width 980 height 92
click at [837, 541] on button "Next" at bounding box center [836, 537] width 85 height 39
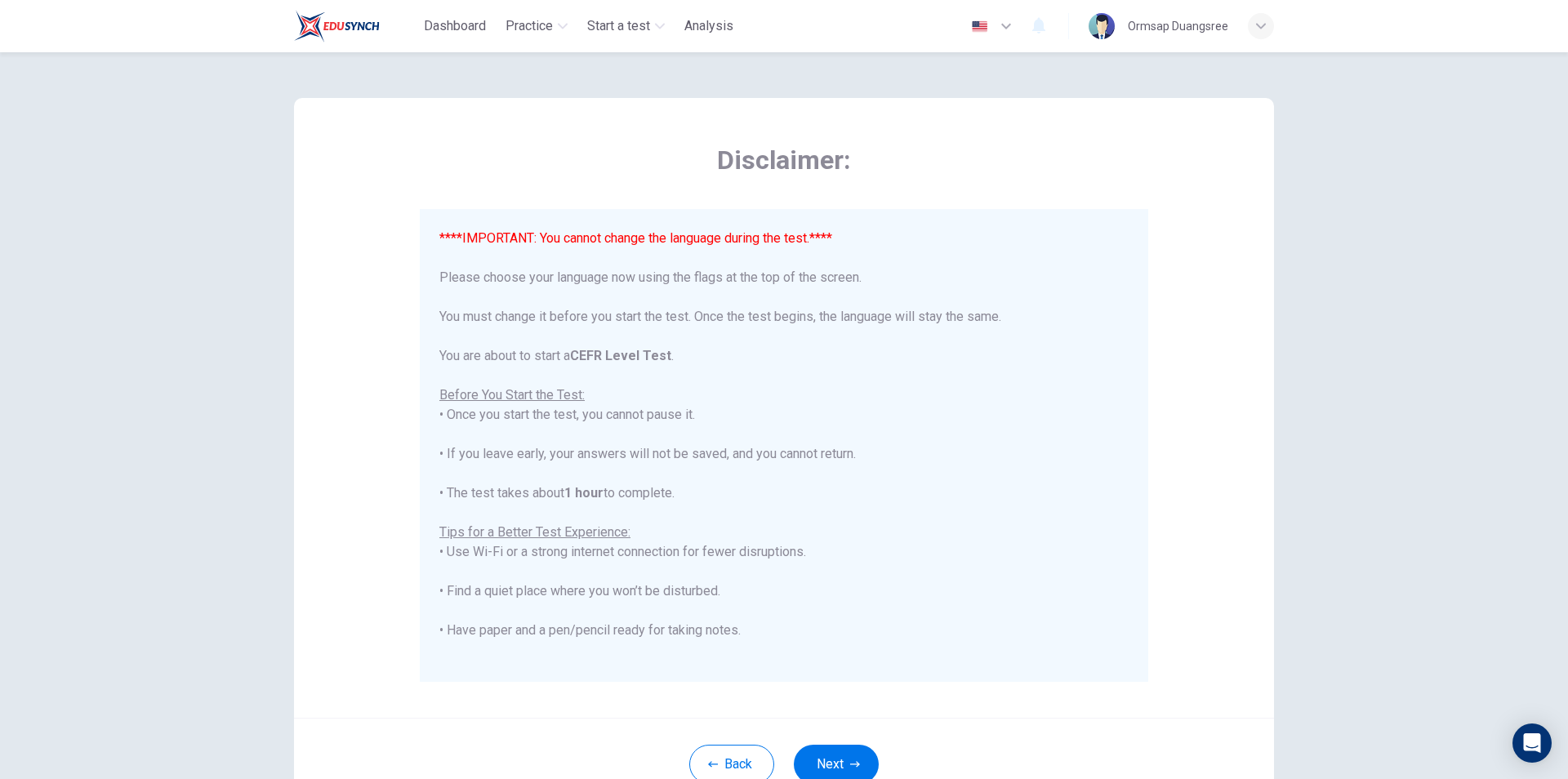
scroll to position [129, 0]
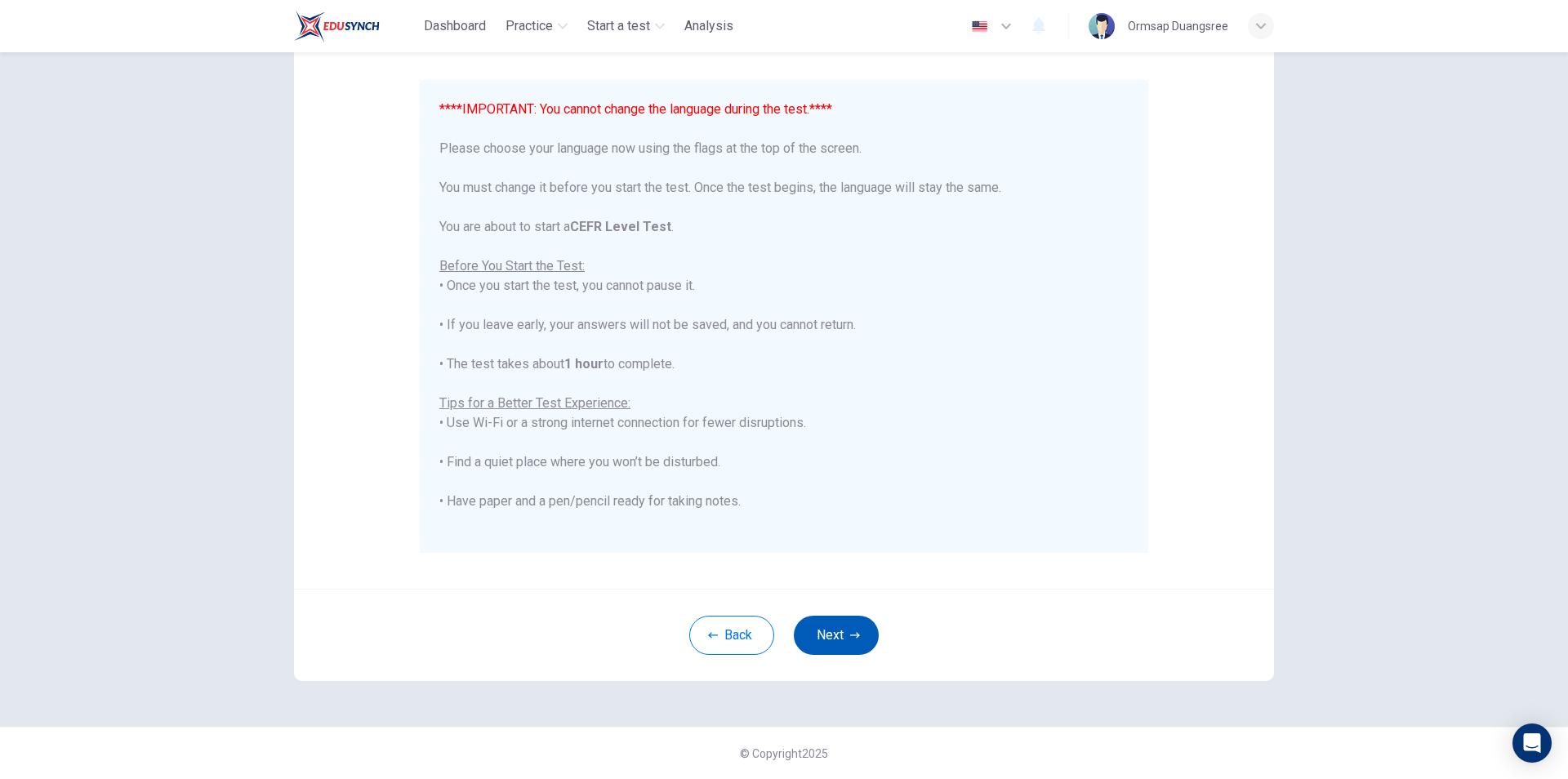
click at [837, 631] on button "Next" at bounding box center [836, 635] width 85 height 39
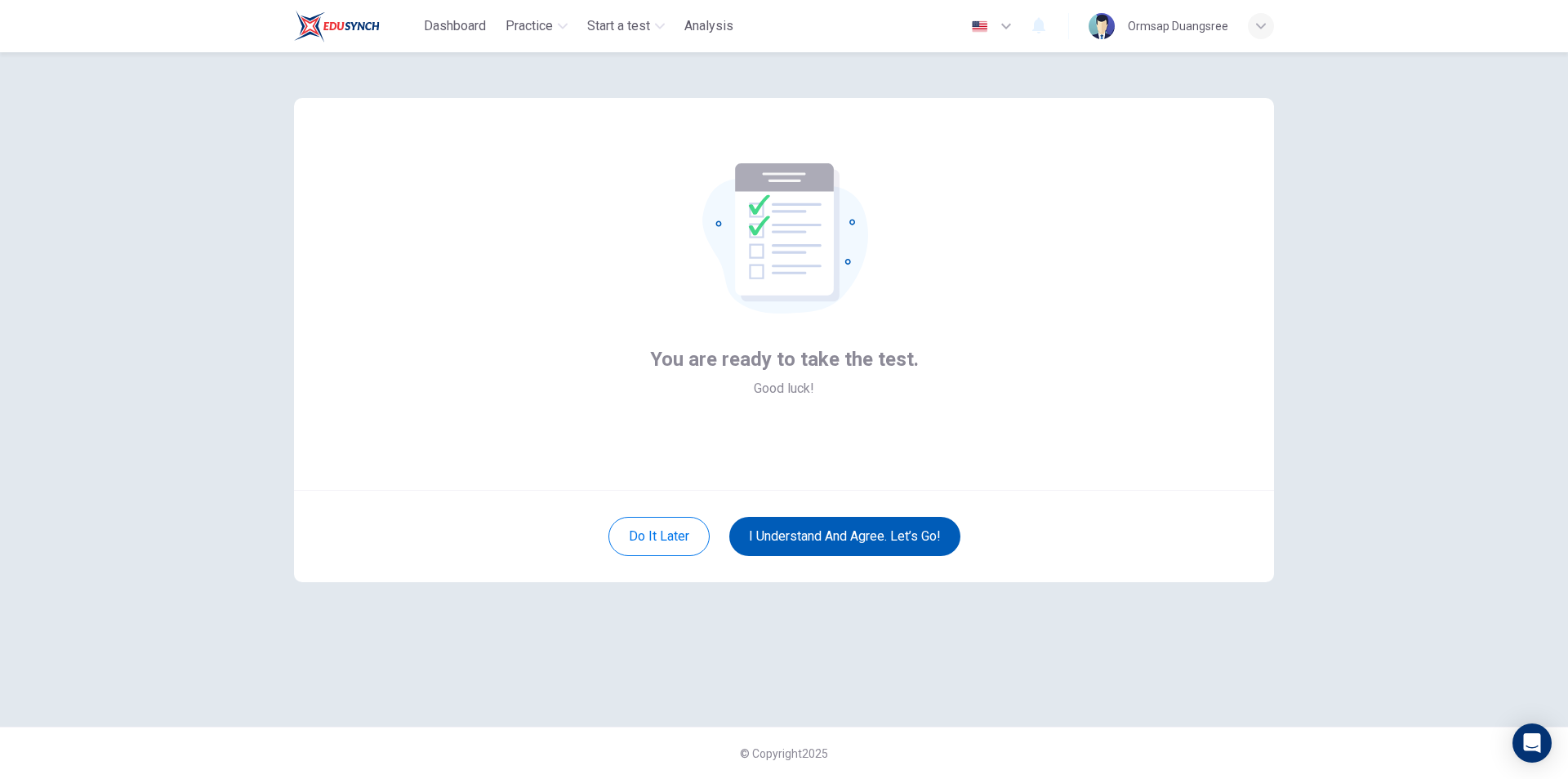
scroll to position [0, 0]
click at [867, 539] on button "I understand and agree. Let’s go!" at bounding box center [845, 537] width 231 height 39
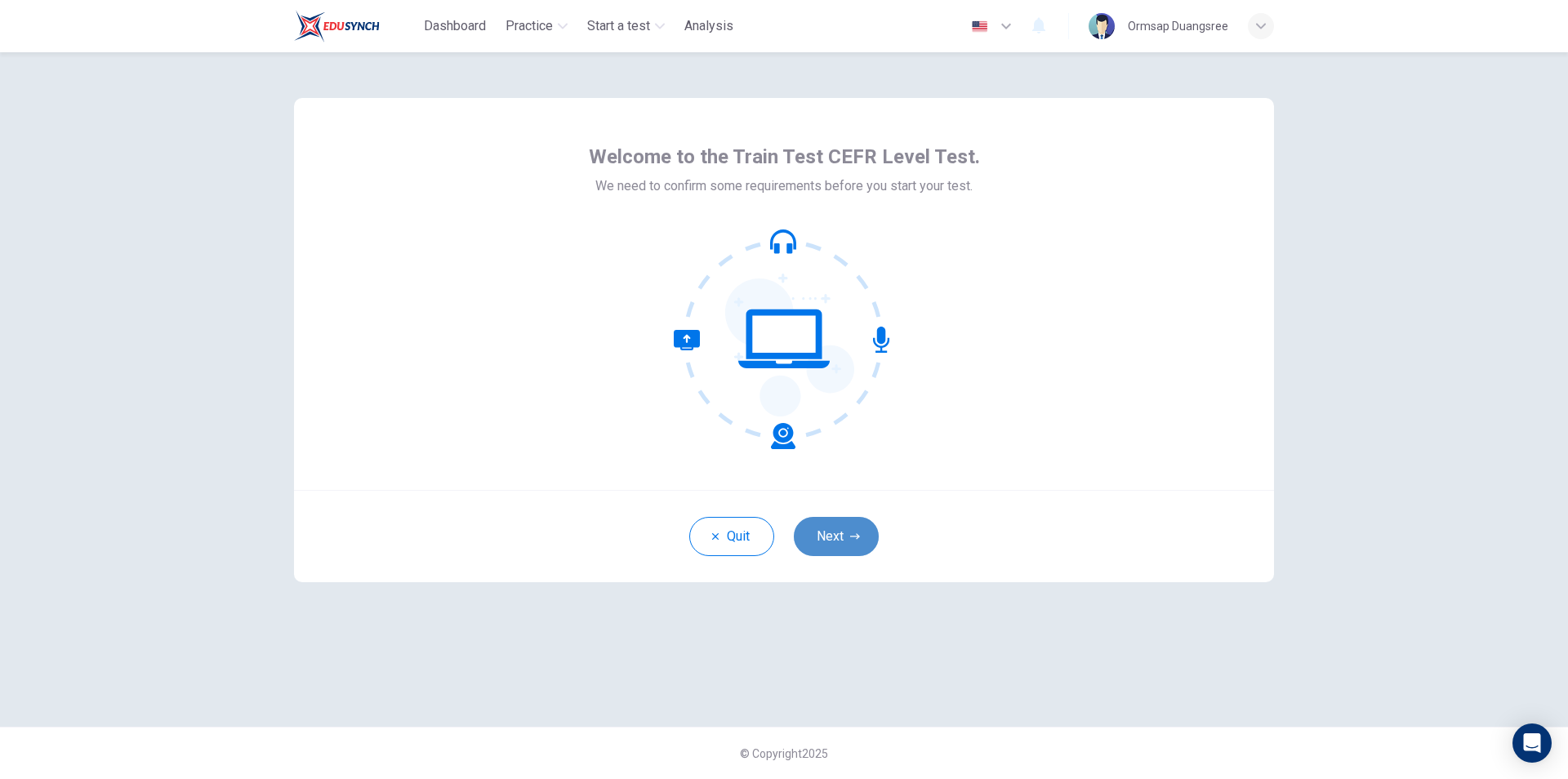
click at [852, 539] on icon "button" at bounding box center [855, 537] width 10 height 10
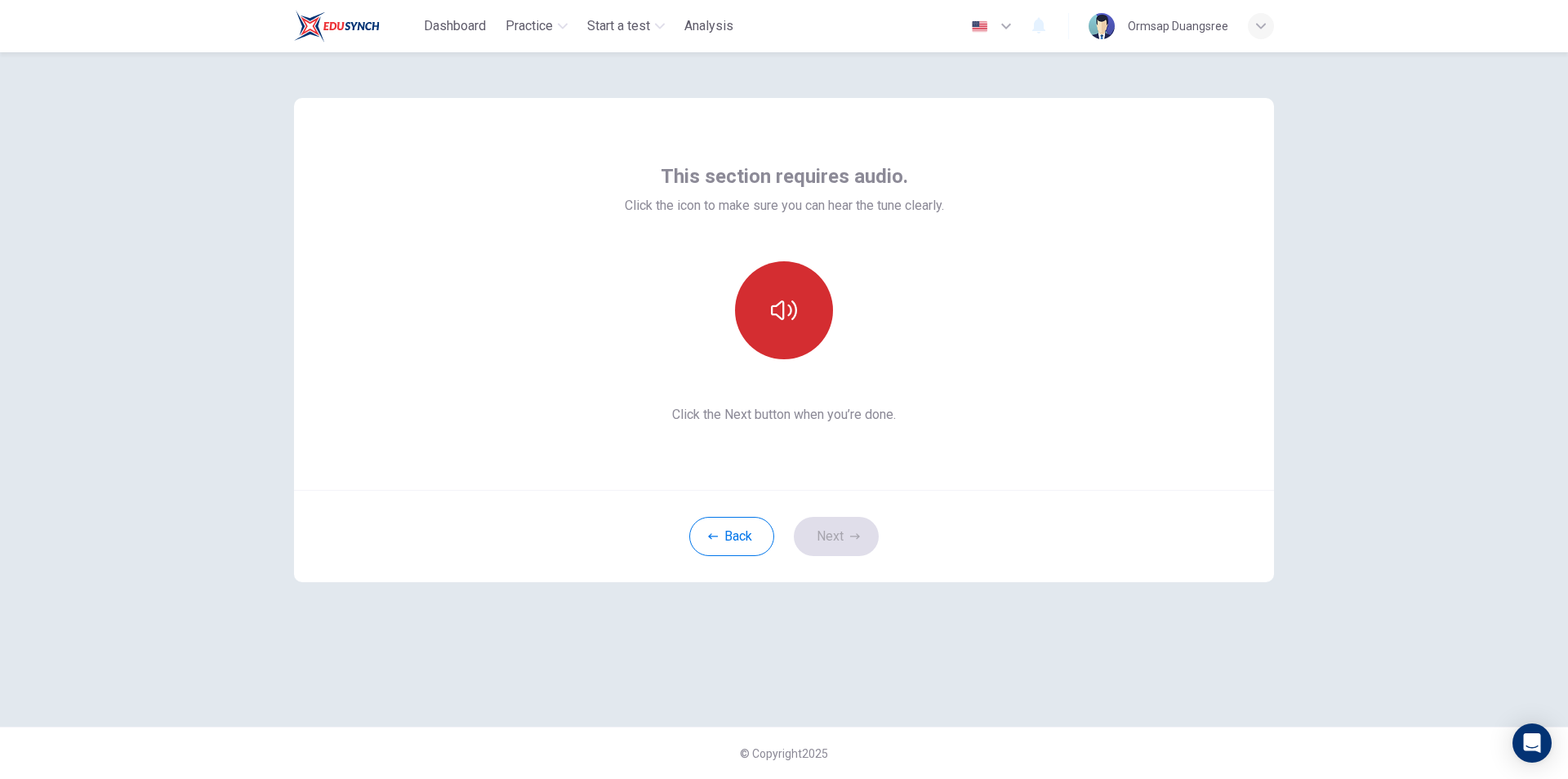
click at [781, 321] on icon "button" at bounding box center [784, 310] width 26 height 26
click at [805, 315] on button "button" at bounding box center [784, 310] width 98 height 98
click at [856, 542] on button "Next" at bounding box center [836, 537] width 85 height 39
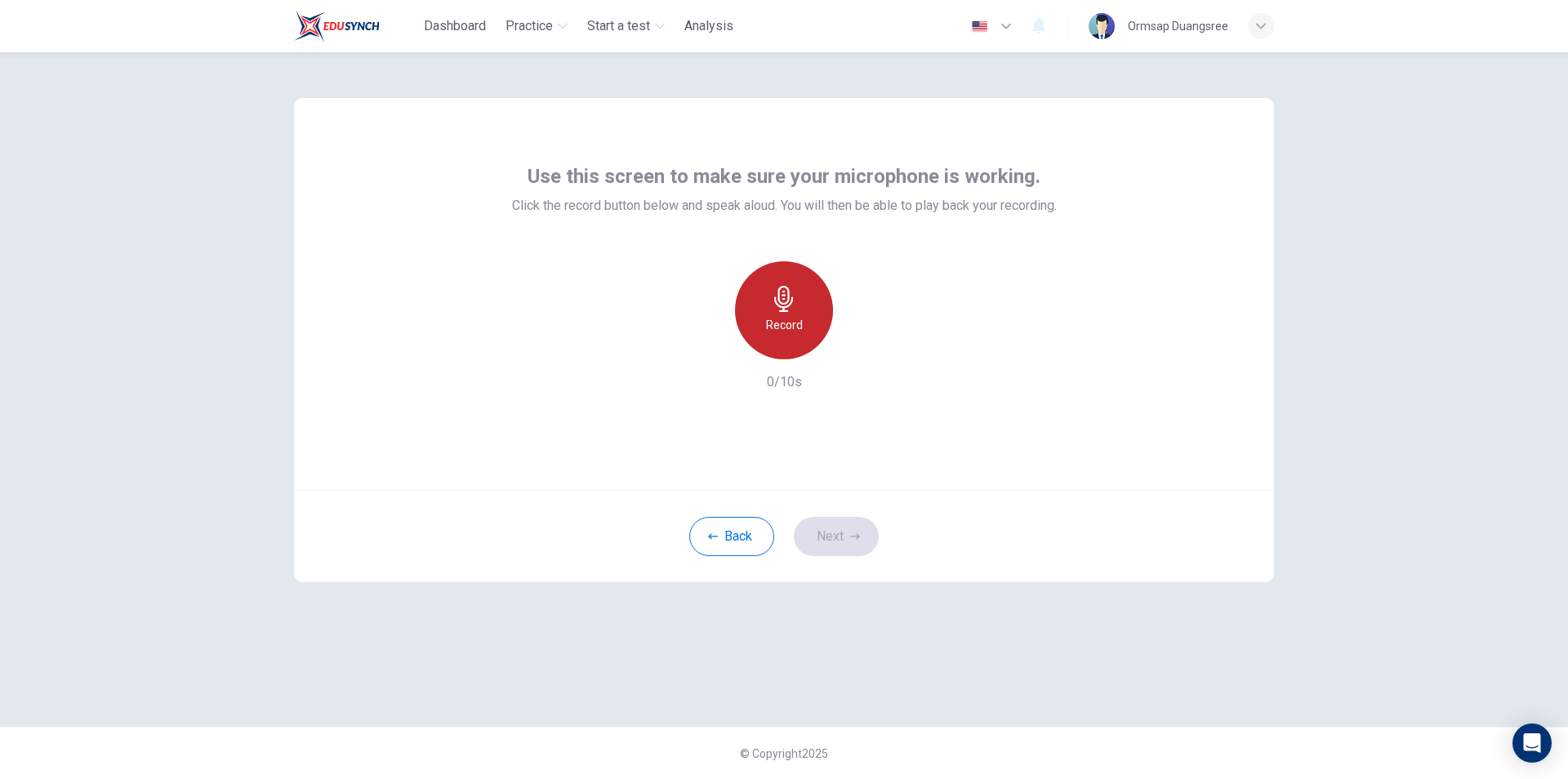
click at [784, 326] on h6 "Record" at bounding box center [784, 324] width 37 height 19
click at [849, 528] on button "Next" at bounding box center [836, 537] width 85 height 39
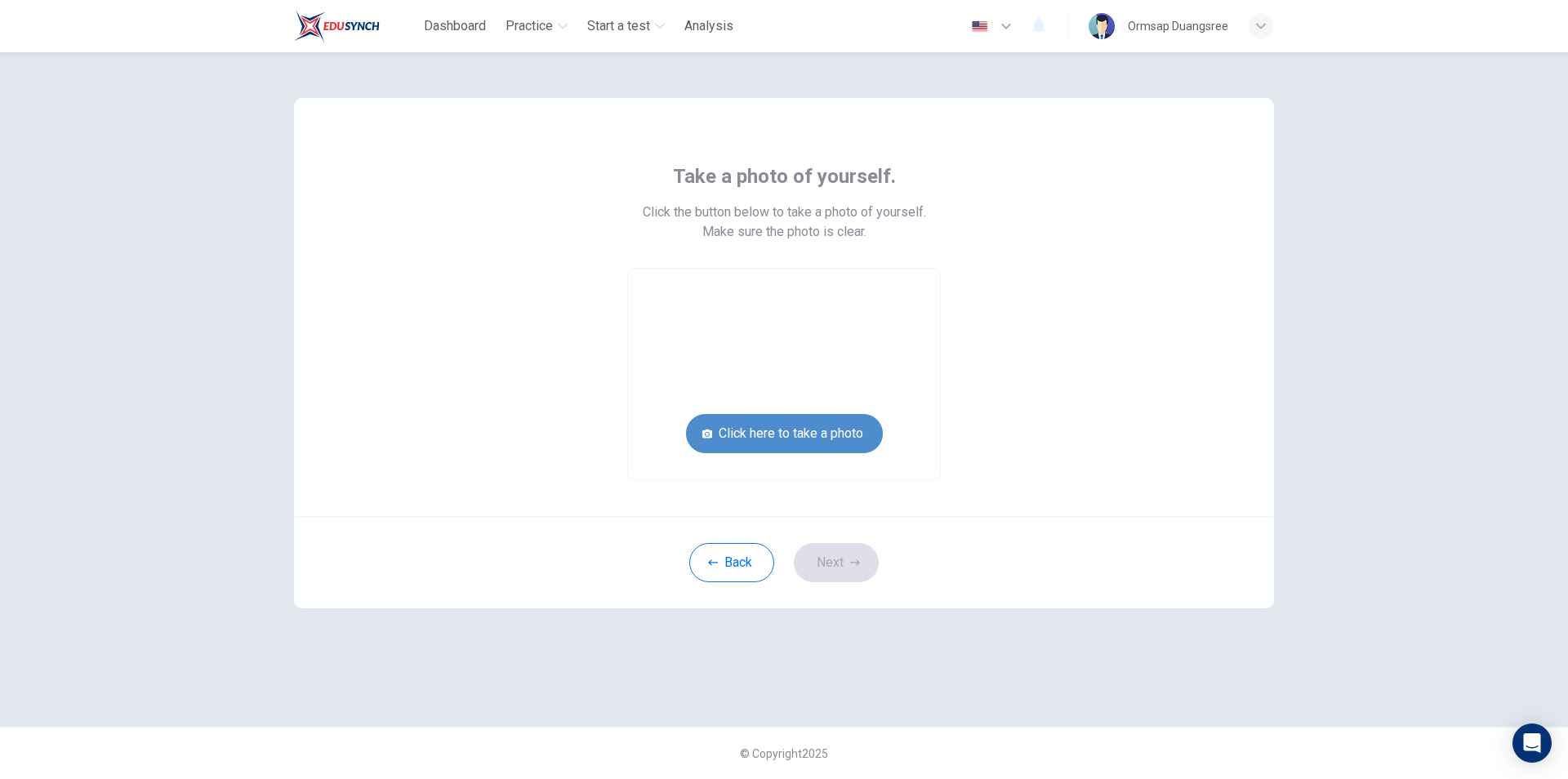
click at [835, 437] on button "Click here to take a photo" at bounding box center [784, 434] width 197 height 39
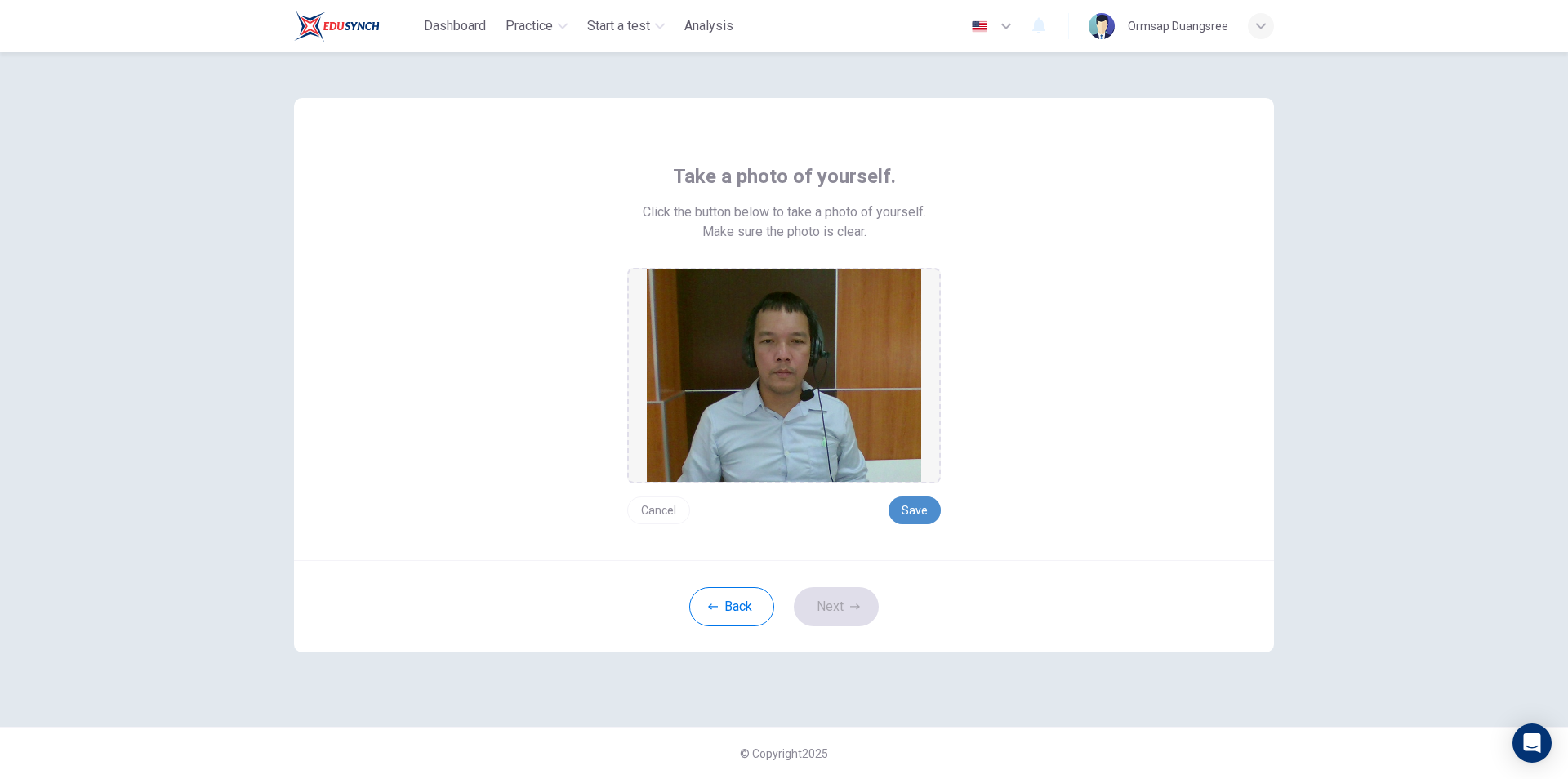
click at [921, 516] on button "Save" at bounding box center [914, 510] width 53 height 28
click at [852, 608] on icon "button" at bounding box center [855, 607] width 10 height 10
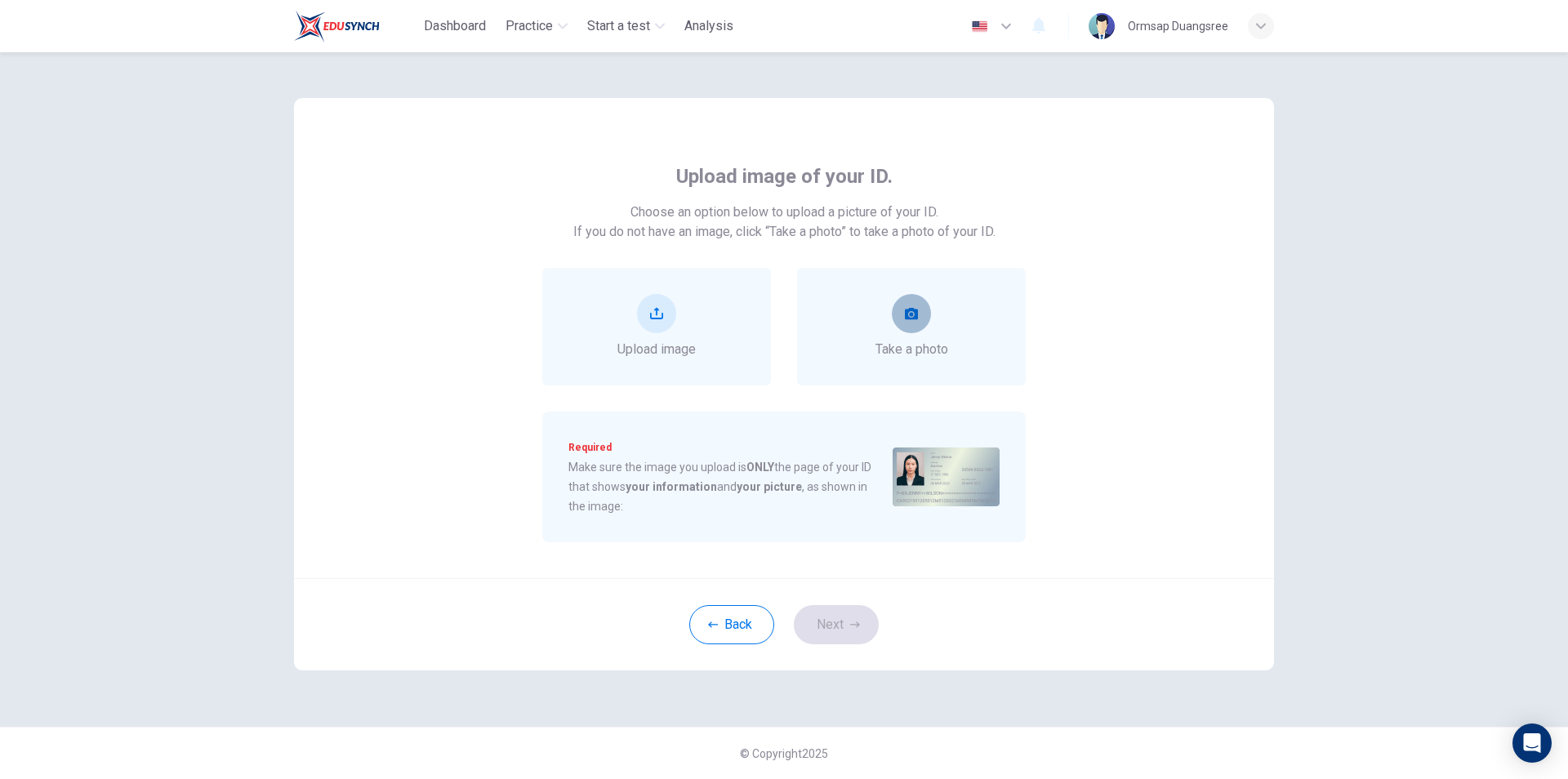
click at [915, 322] on button "take photo" at bounding box center [911, 313] width 39 height 39
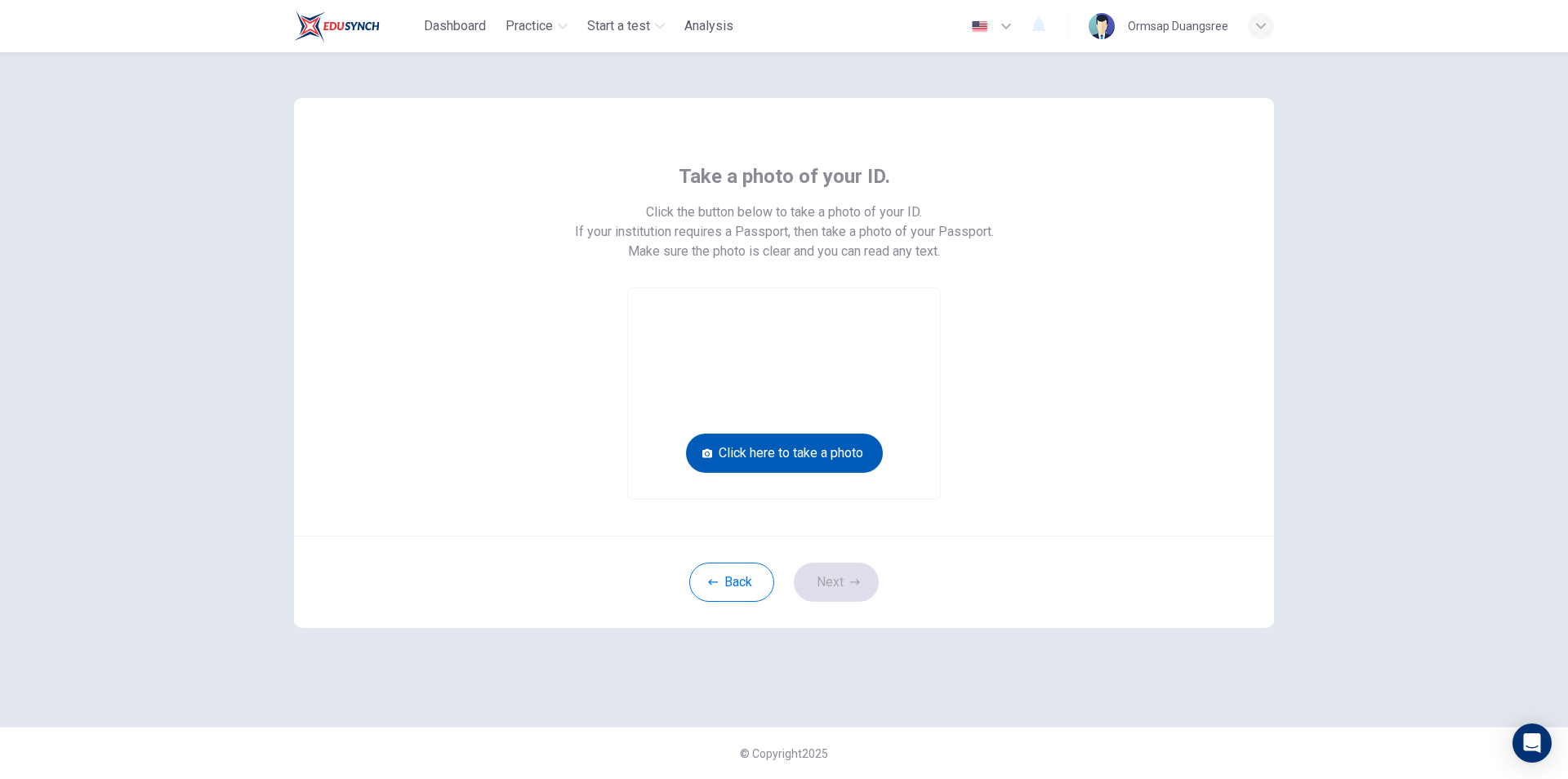
click at [793, 458] on button "Click here to take a photo" at bounding box center [784, 453] width 197 height 39
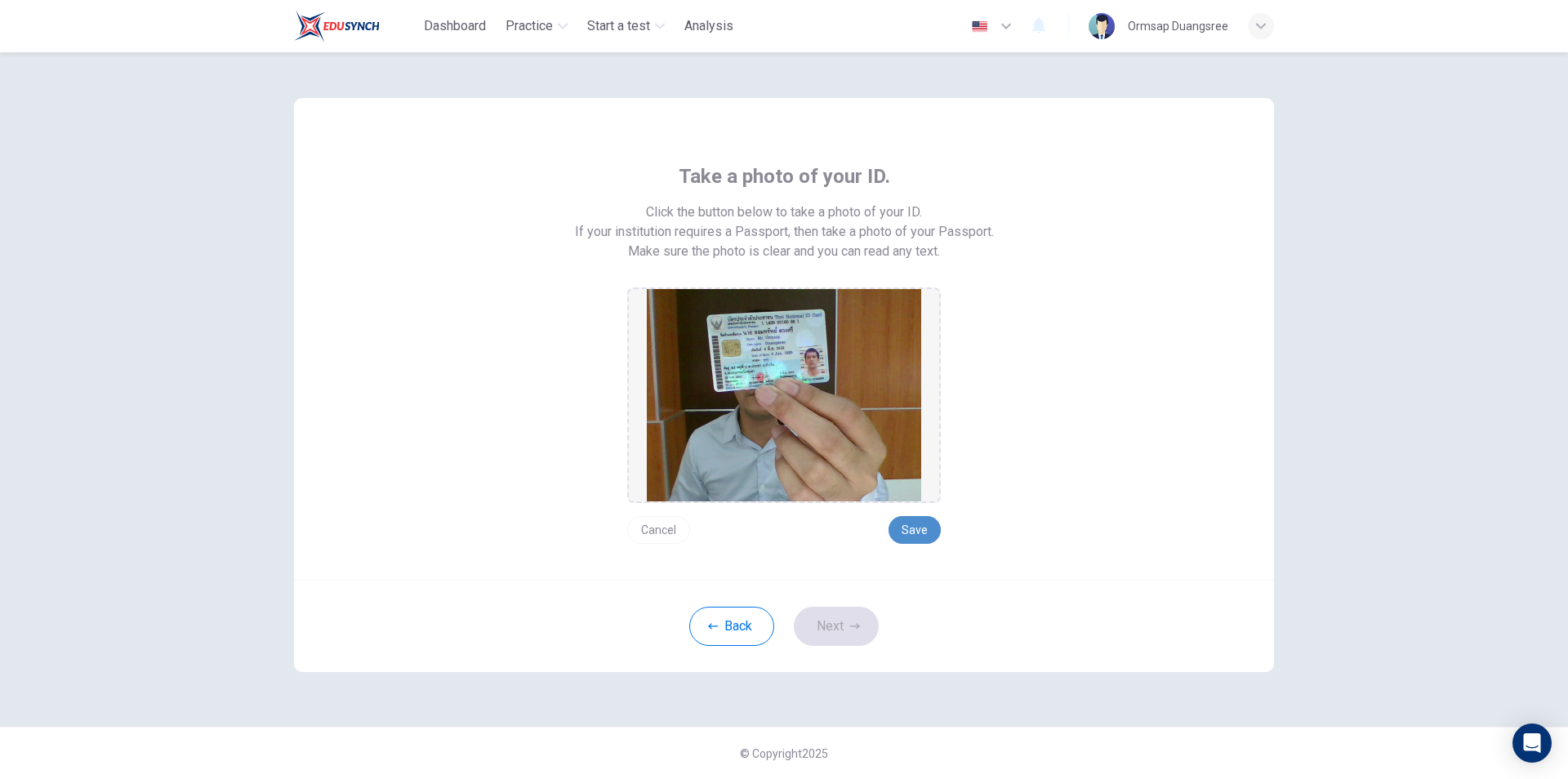
click at [922, 527] on button "Save" at bounding box center [914, 530] width 53 height 28
click at [850, 621] on button "Next" at bounding box center [836, 626] width 85 height 39
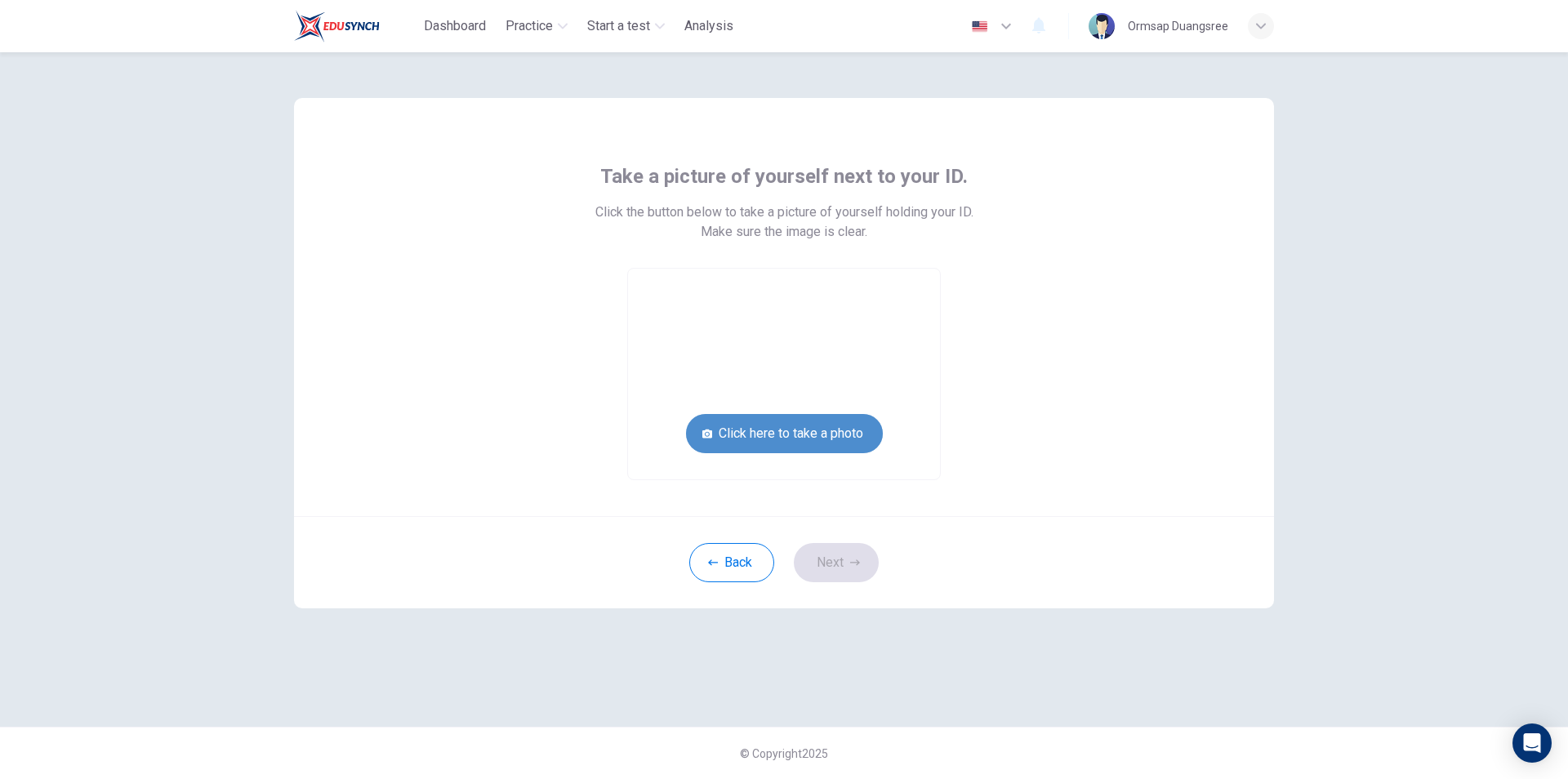
click at [811, 435] on button "Click here to take a photo" at bounding box center [784, 434] width 197 height 39
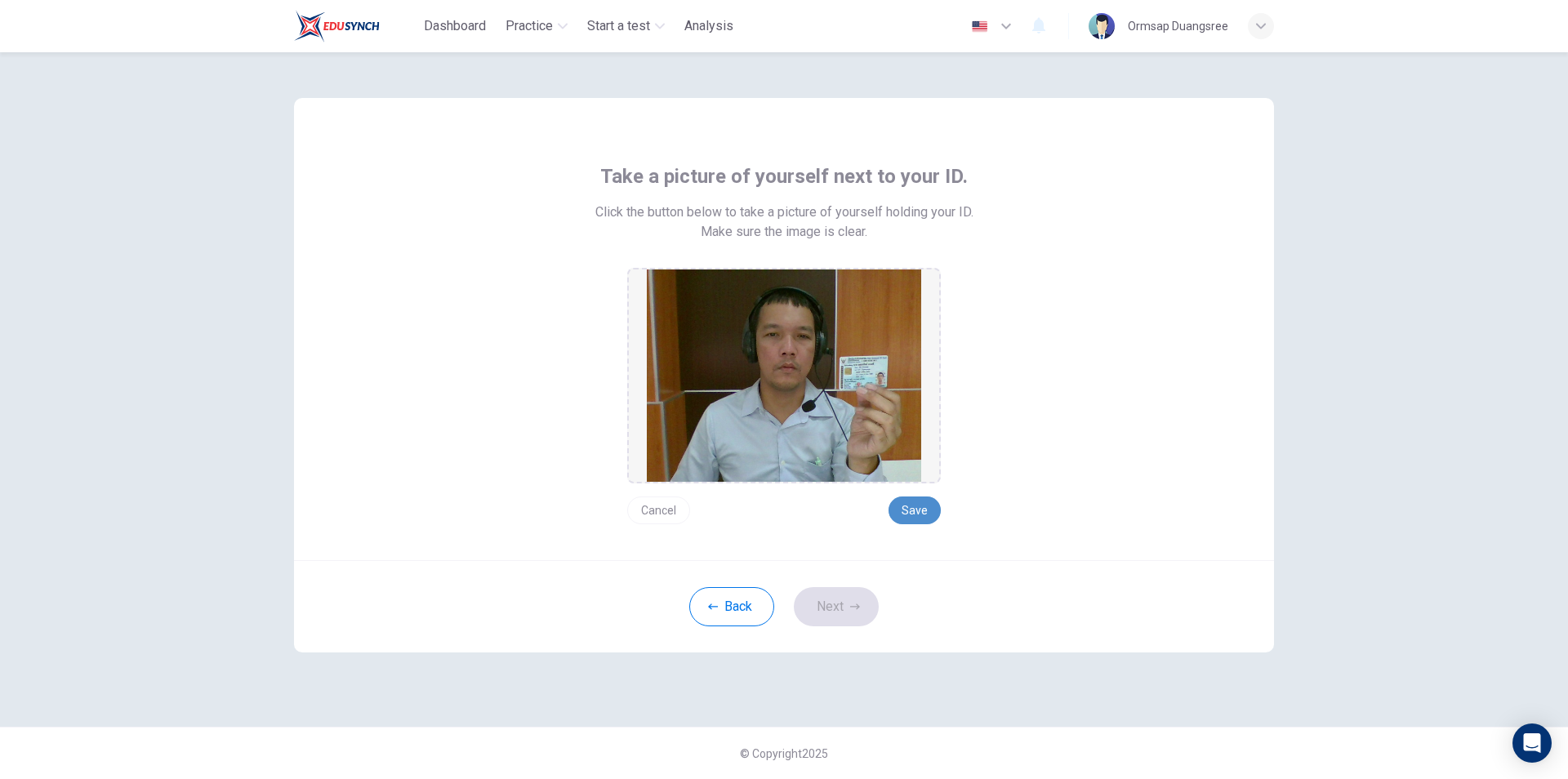
click at [908, 501] on button "Save" at bounding box center [914, 510] width 53 height 28
click at [913, 513] on button "Save" at bounding box center [914, 510] width 53 height 28
click at [853, 608] on icon "button" at bounding box center [855, 607] width 10 height 10
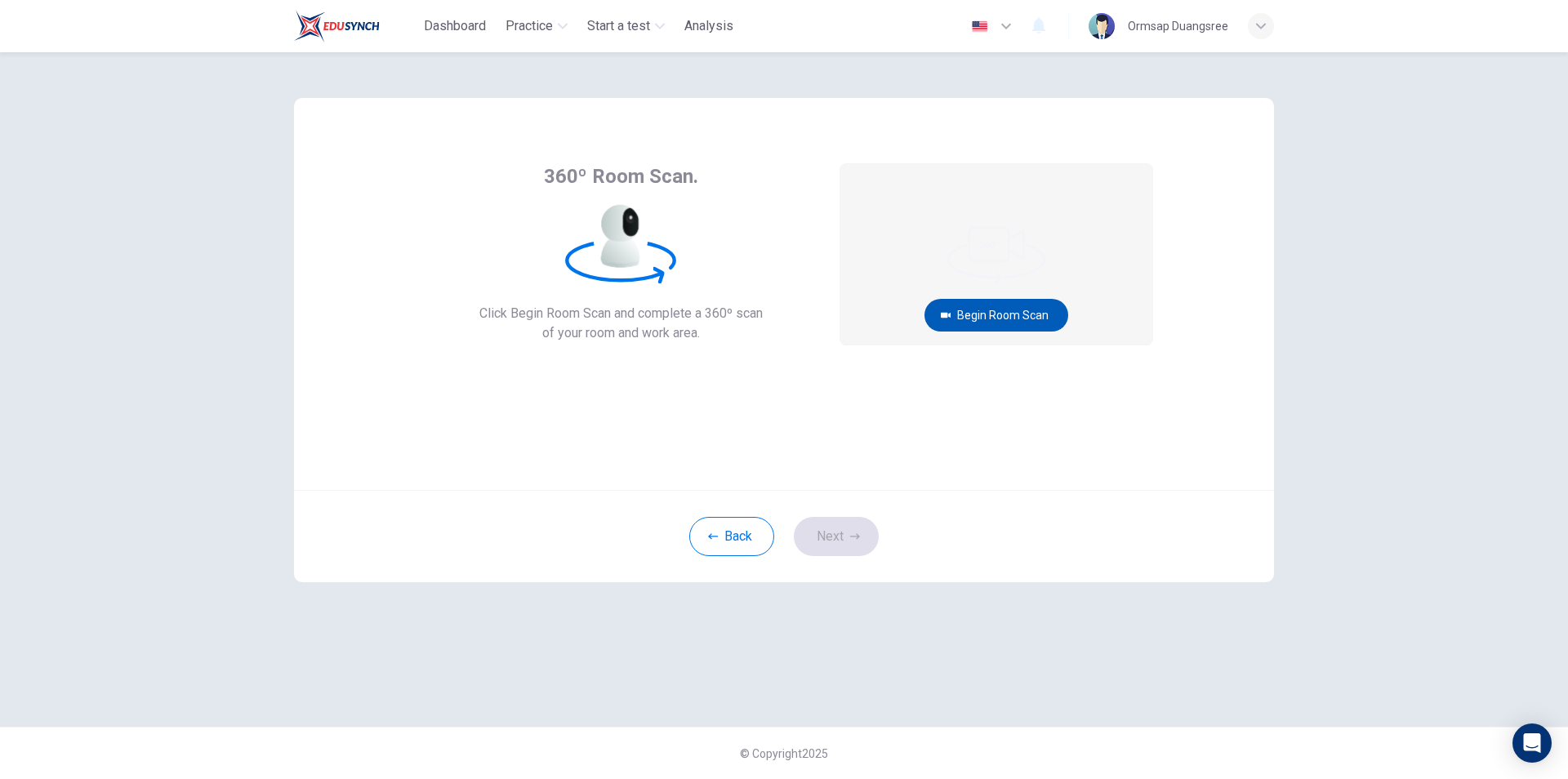
click at [991, 315] on button "Begin Room Scan" at bounding box center [996, 315] width 144 height 33
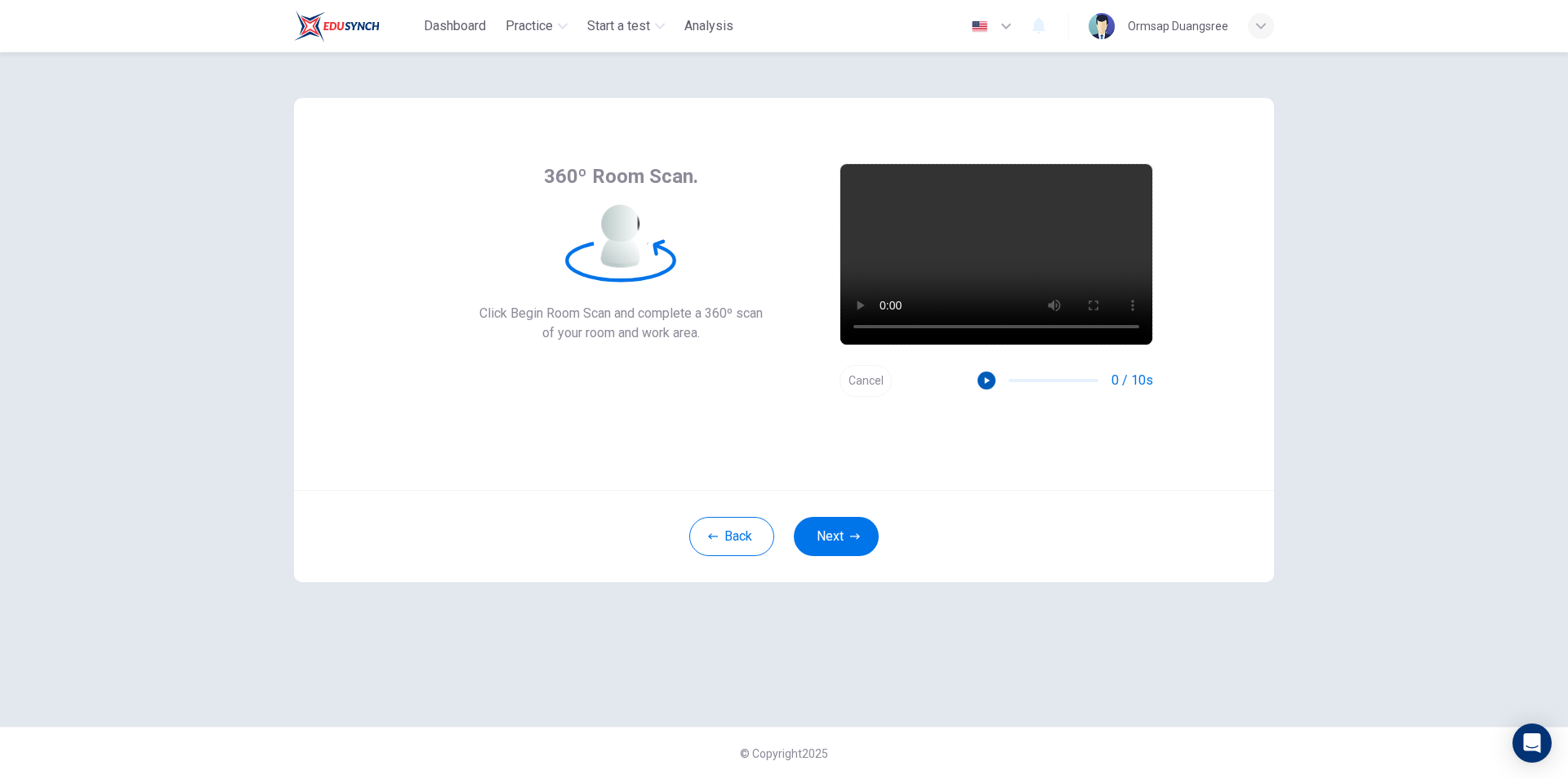
click at [987, 384] on icon "button" at bounding box center [987, 381] width 12 height 12
click at [852, 539] on icon "button" at bounding box center [855, 537] width 10 height 10
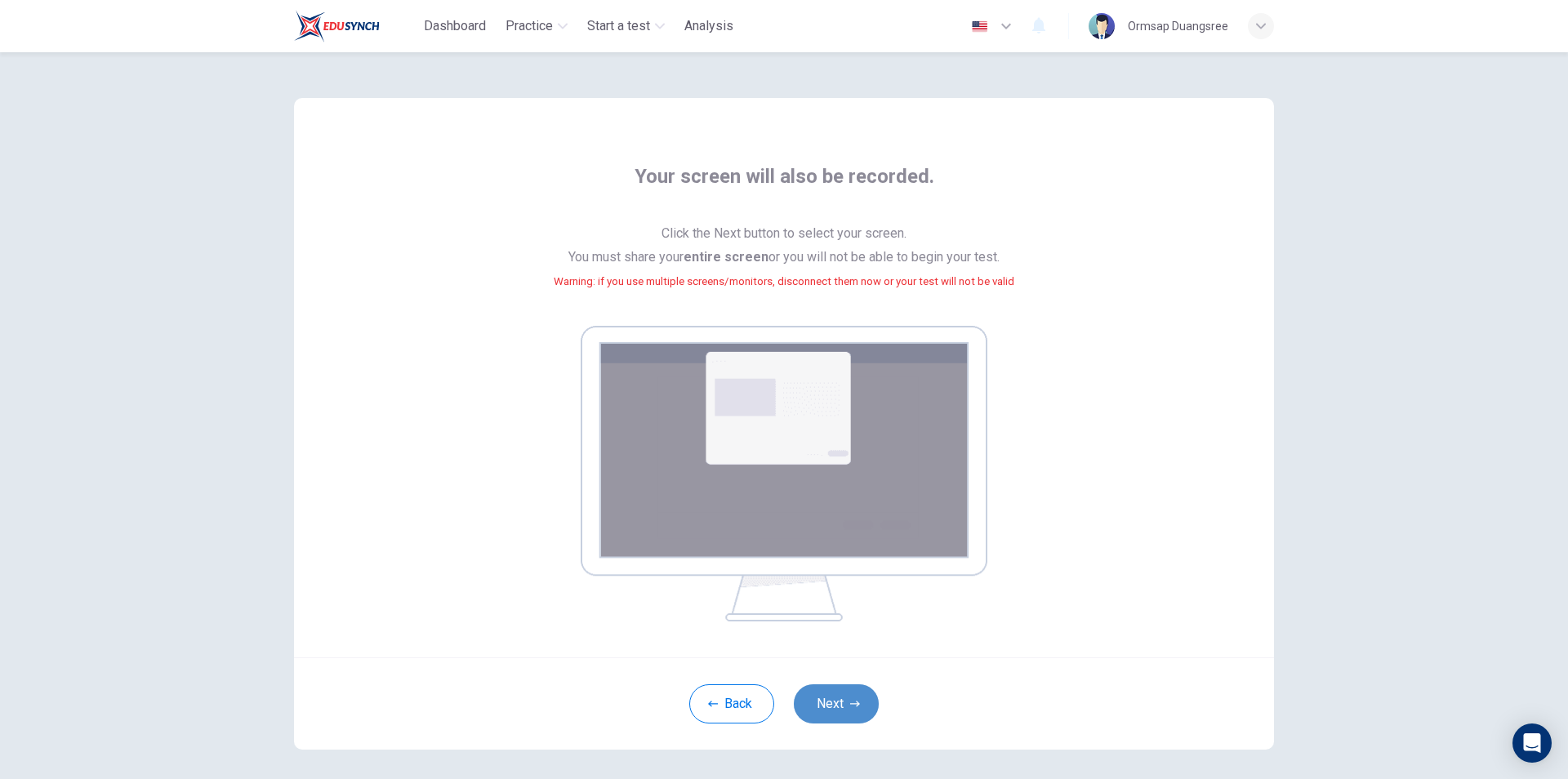
click at [860, 696] on button "Next" at bounding box center [836, 704] width 85 height 39
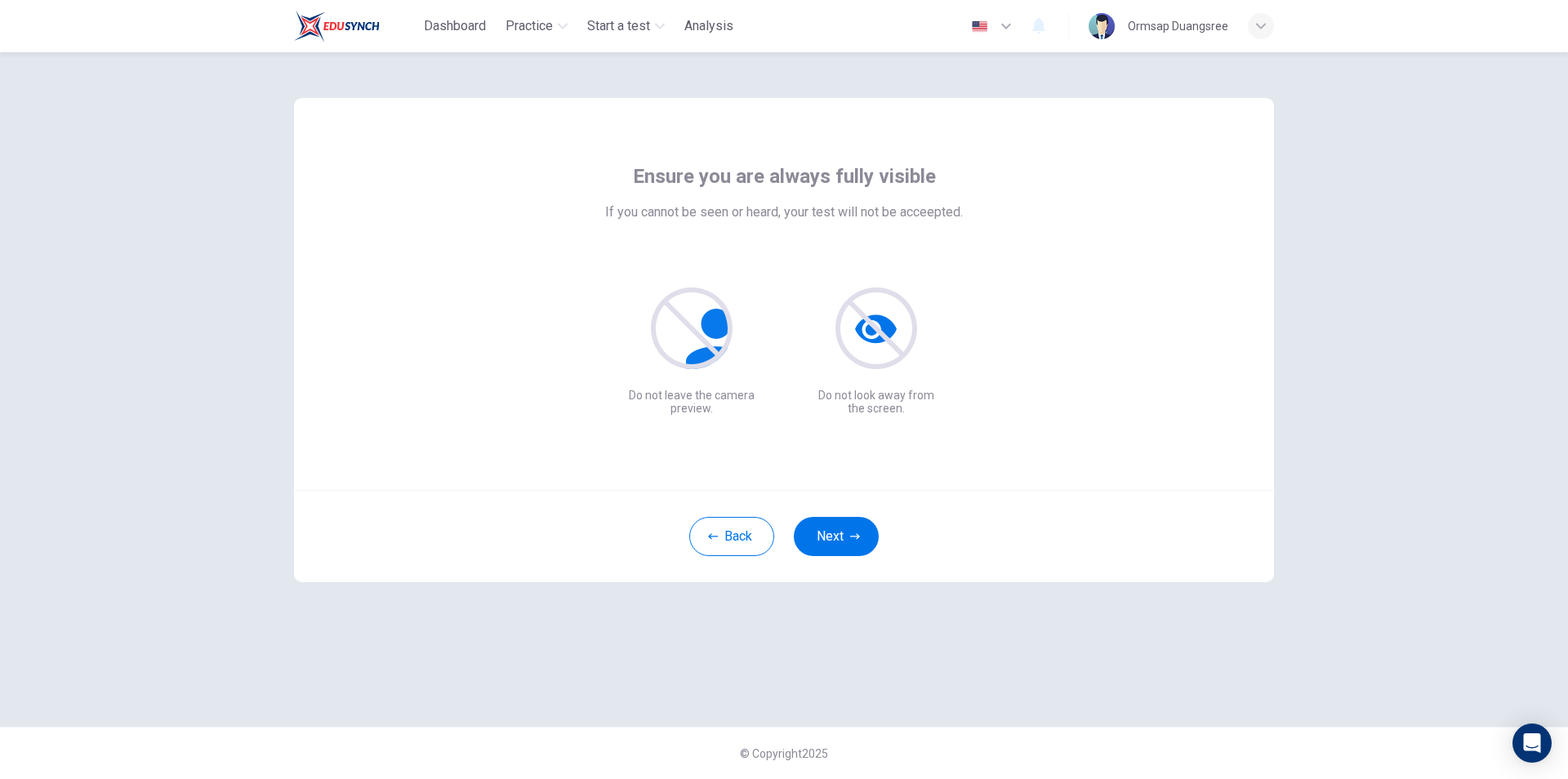
drag, startPoint x: 845, startPoint y: 537, endPoint x: 875, endPoint y: 517, distance: 36.1
click at [845, 537] on button "Next" at bounding box center [836, 537] width 85 height 39
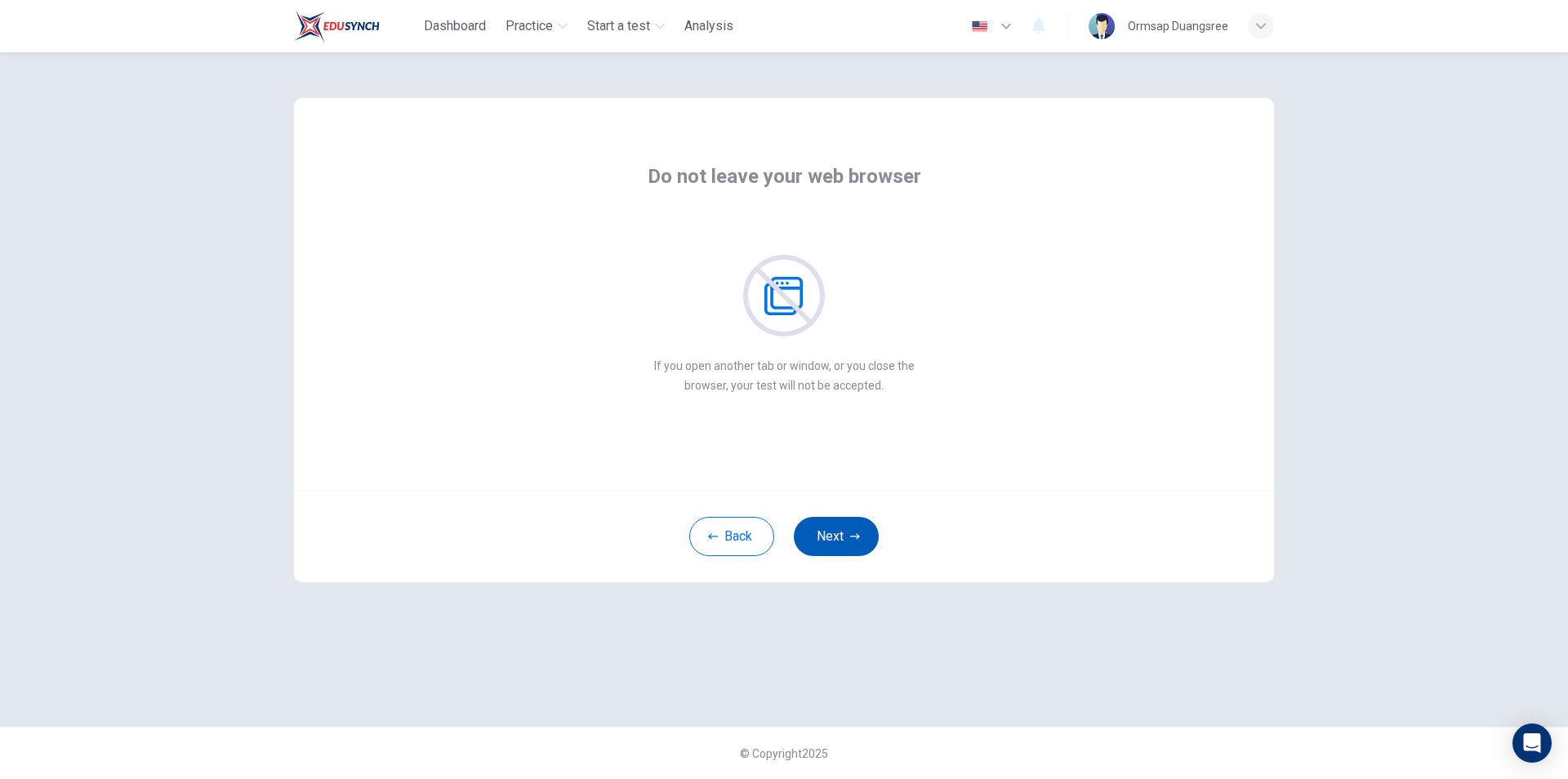
click at [855, 530] on button "Next" at bounding box center [836, 537] width 85 height 39
click at [866, 534] on button "Next" at bounding box center [836, 537] width 85 height 39
click at [850, 539] on icon "button" at bounding box center [855, 537] width 10 height 10
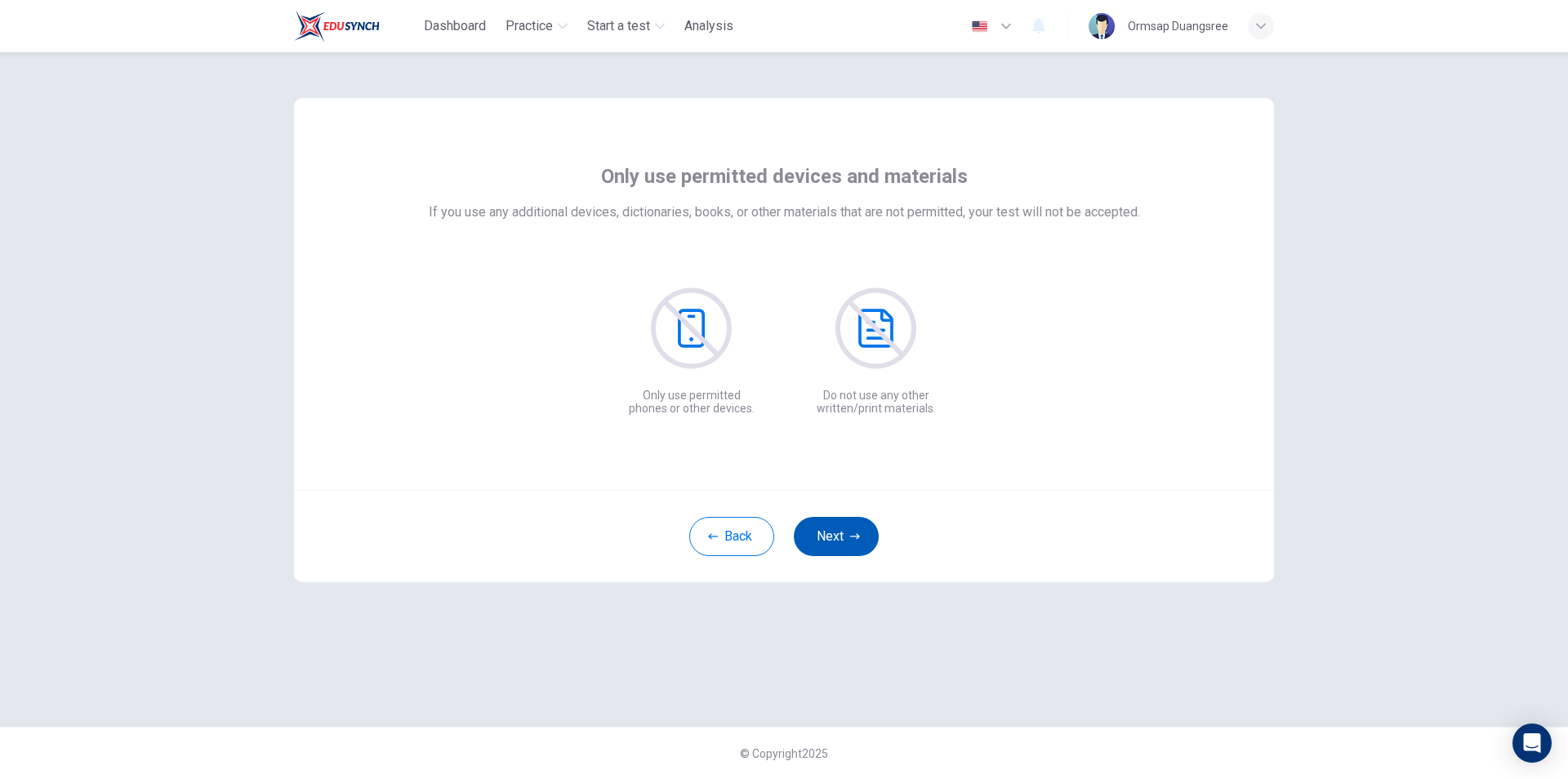
click at [850, 530] on button "Next" at bounding box center [836, 537] width 85 height 39
click at [850, 545] on button "Next" at bounding box center [836, 537] width 85 height 39
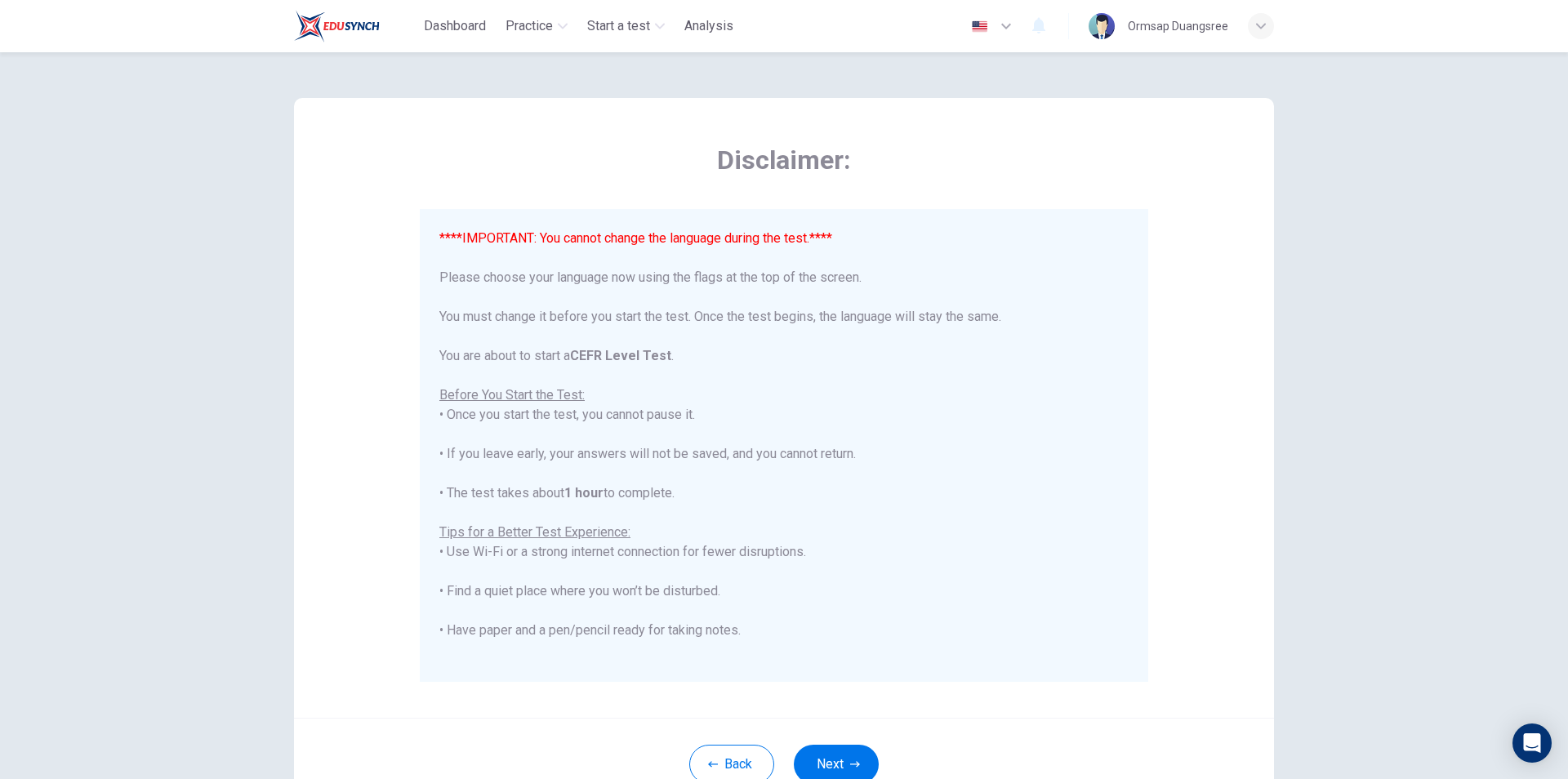
scroll to position [156, 0]
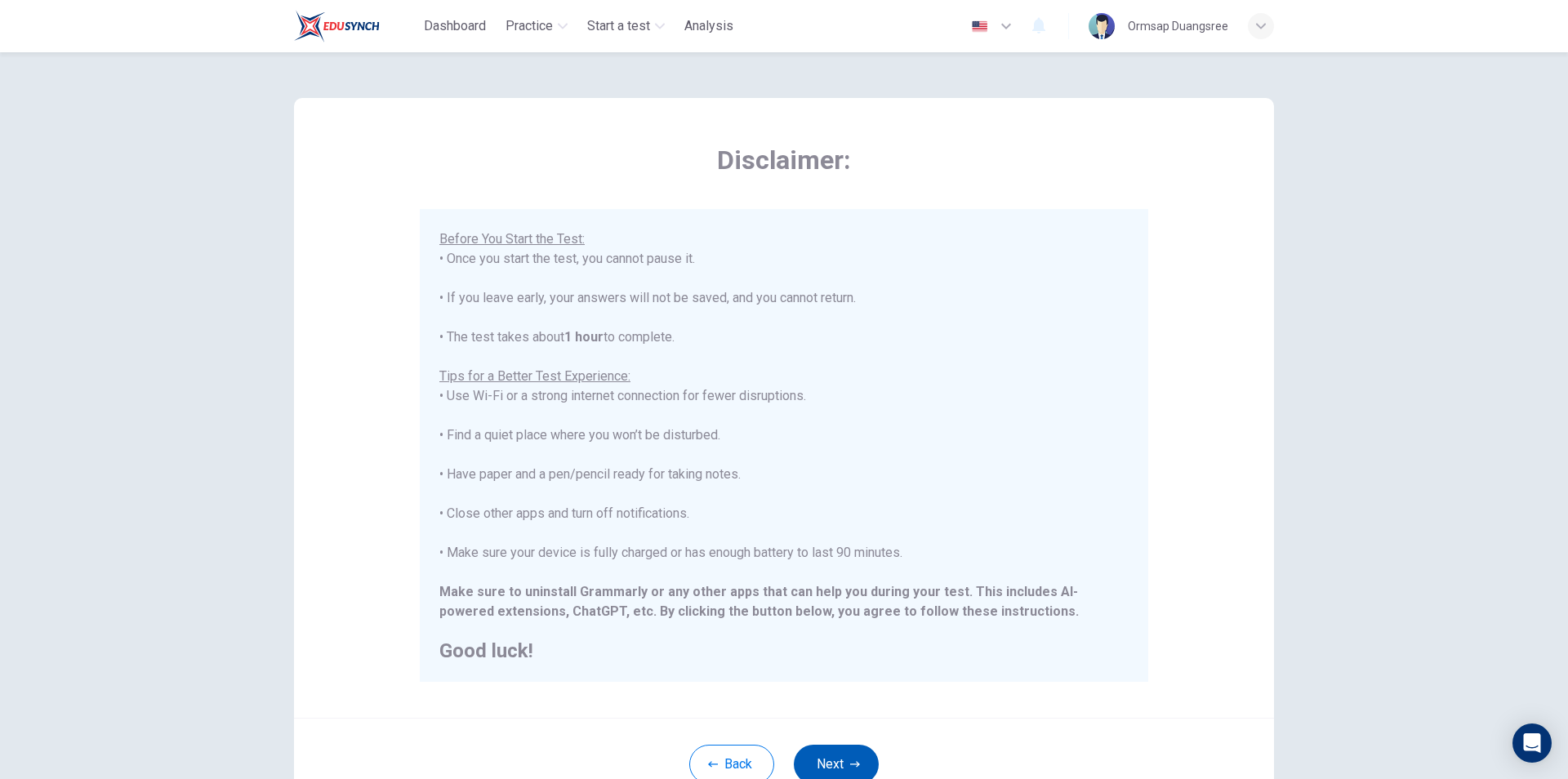
click at [838, 768] on button "Next" at bounding box center [836, 764] width 85 height 39
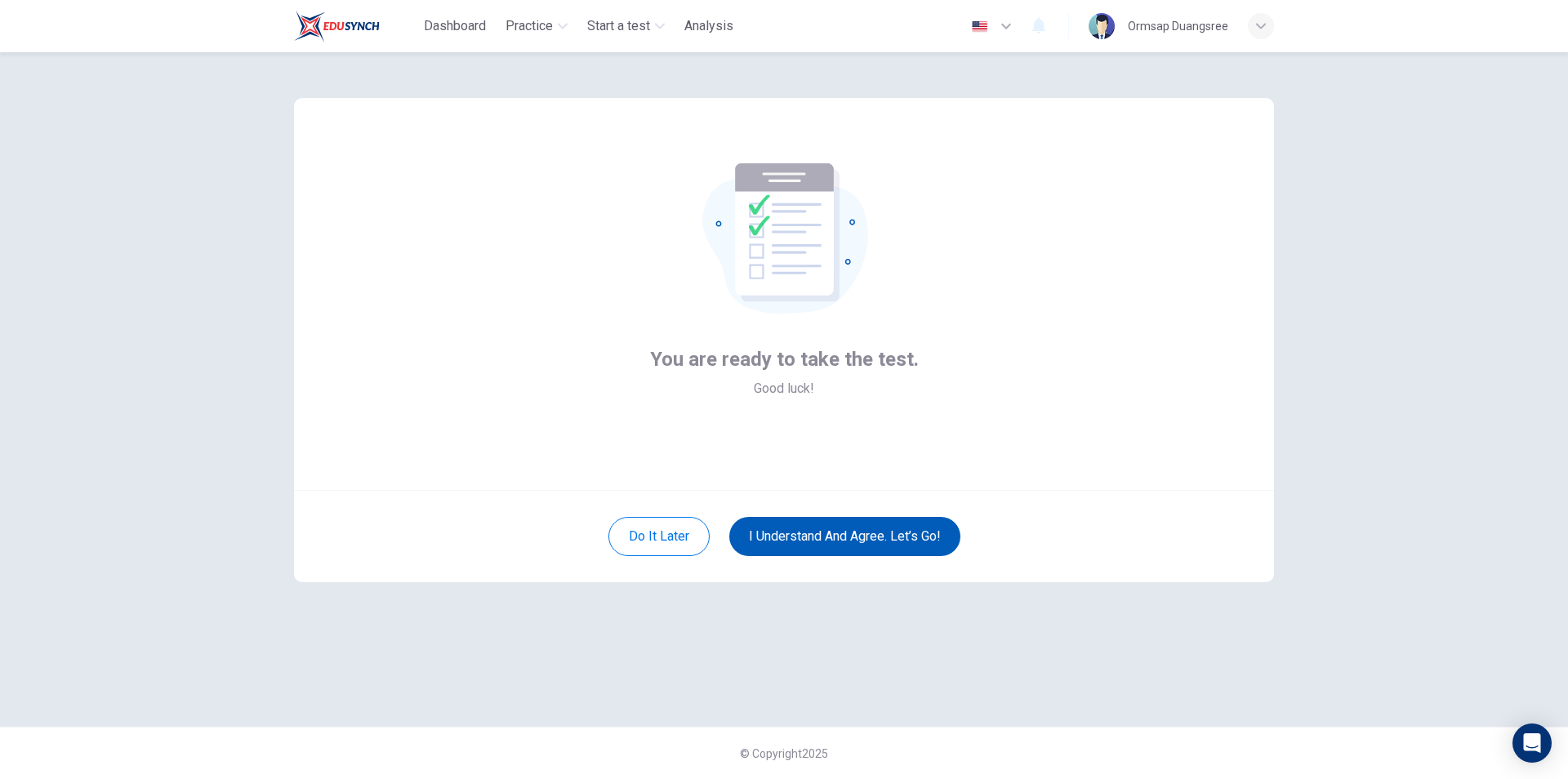
click at [876, 536] on button "I understand and agree. Let’s go!" at bounding box center [845, 537] width 231 height 39
